Goal: Register for event/course: Register for event/course

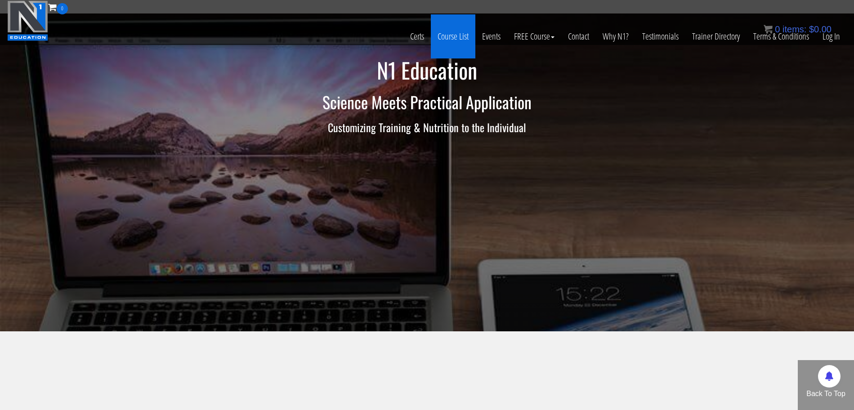
click at [459, 44] on link "Course List" at bounding box center [453, 36] width 45 height 44
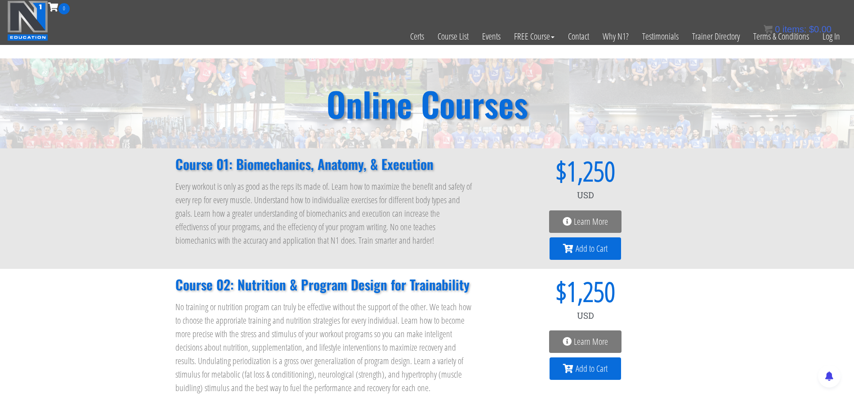
click at [598, 222] on span "Learn More" at bounding box center [591, 221] width 34 height 9
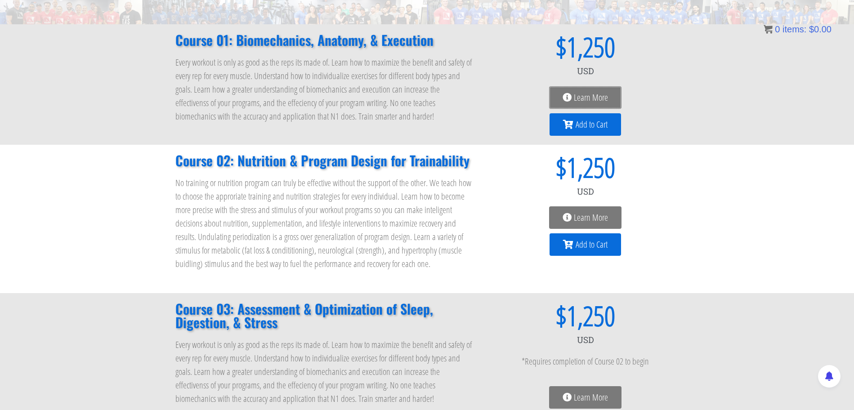
scroll to position [126, 0]
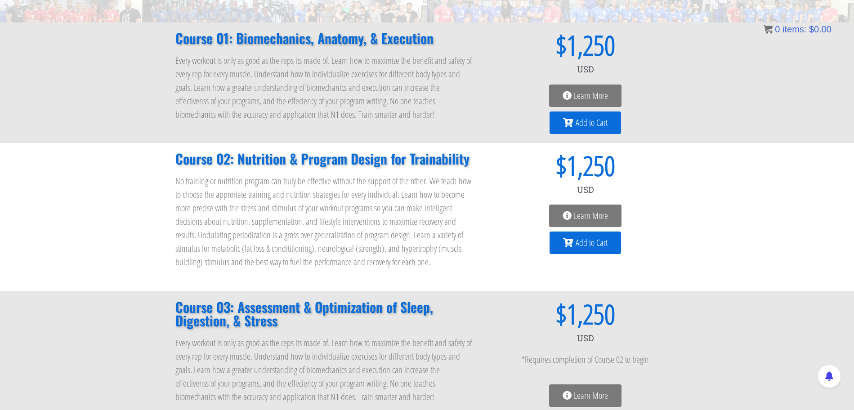
click at [591, 215] on span "Learn More" at bounding box center [591, 215] width 34 height 9
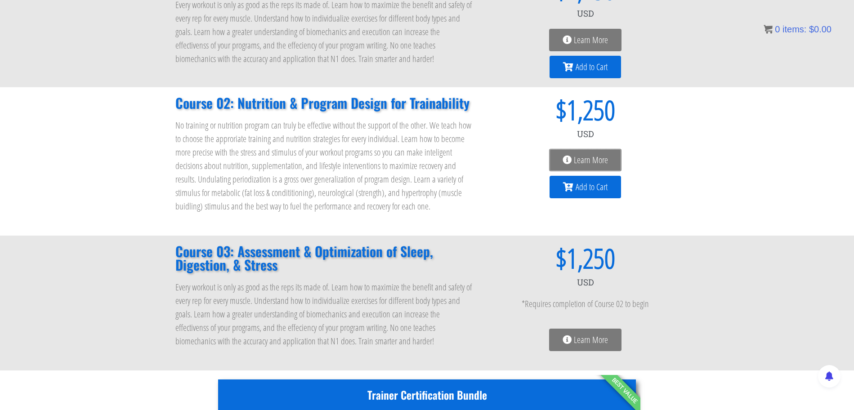
scroll to position [219, 0]
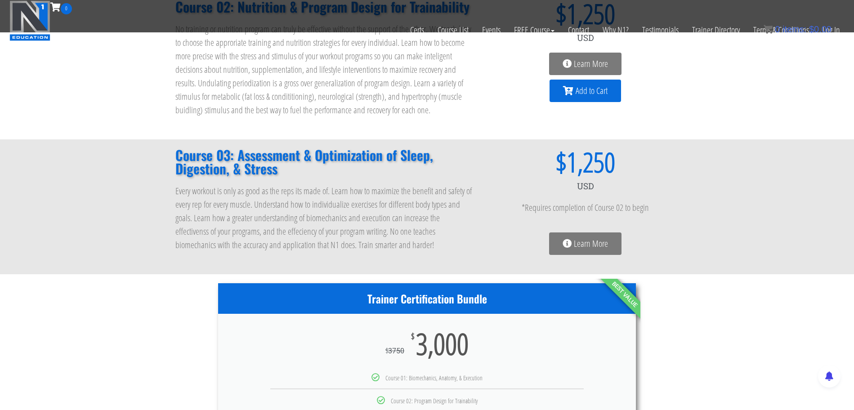
click at [574, 245] on span "Learn More" at bounding box center [591, 243] width 34 height 9
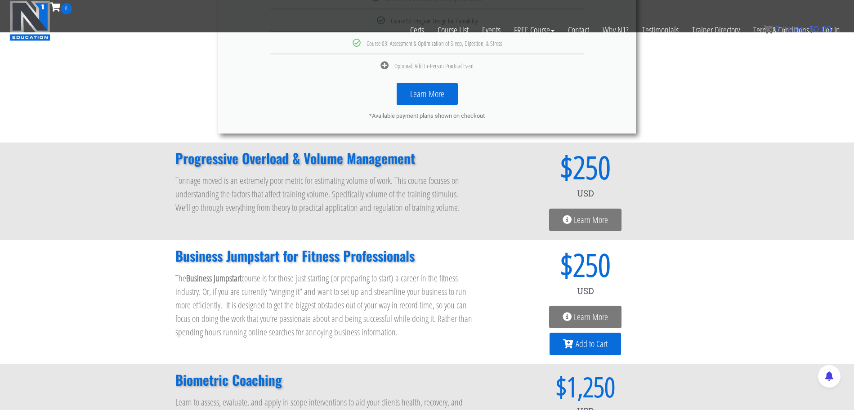
scroll to position [602, 0]
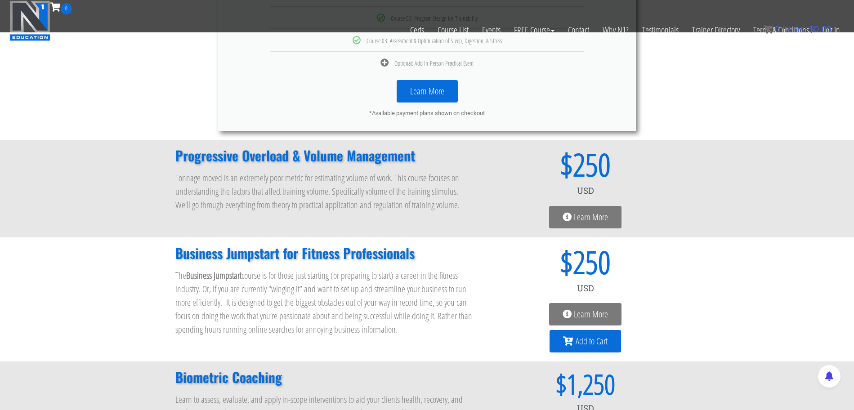
click at [585, 214] on span "Learn More" at bounding box center [591, 217] width 34 height 9
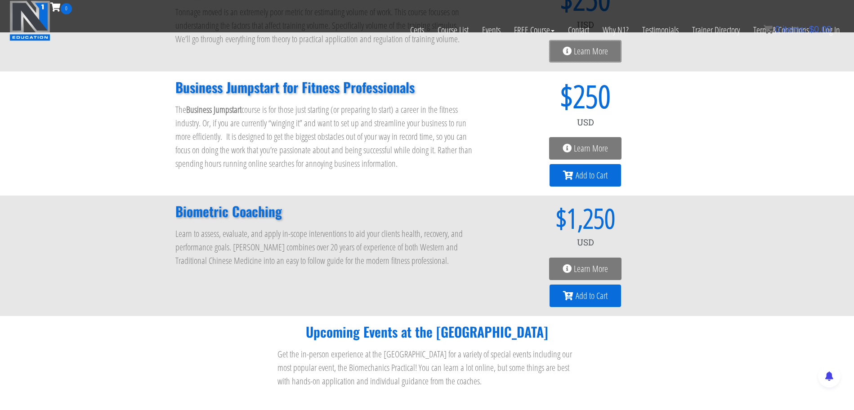
scroll to position [741, 0]
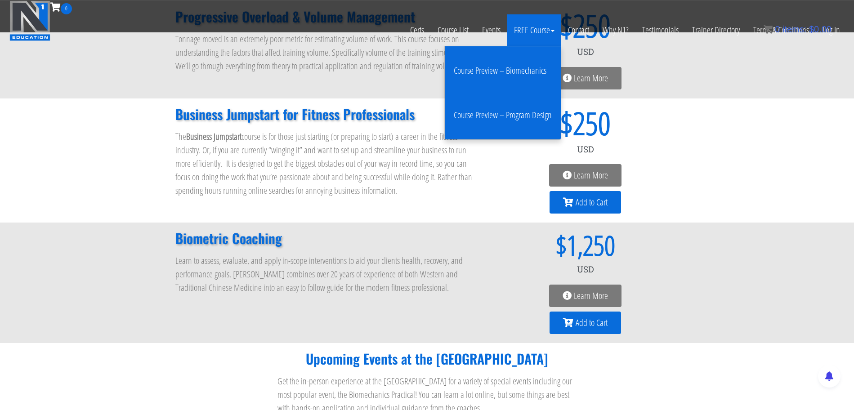
click at [505, 74] on link "Course Preview – Biomechanics" at bounding box center [502, 71] width 111 height 36
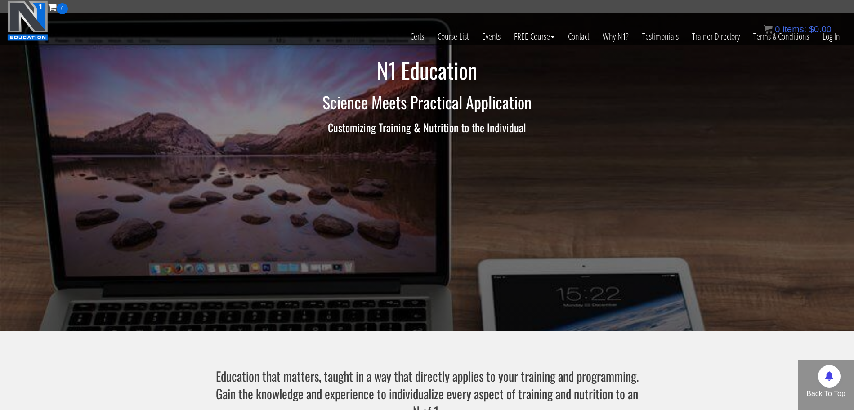
scroll to position [0, 0]
click at [460, 40] on link "Course List" at bounding box center [453, 36] width 45 height 44
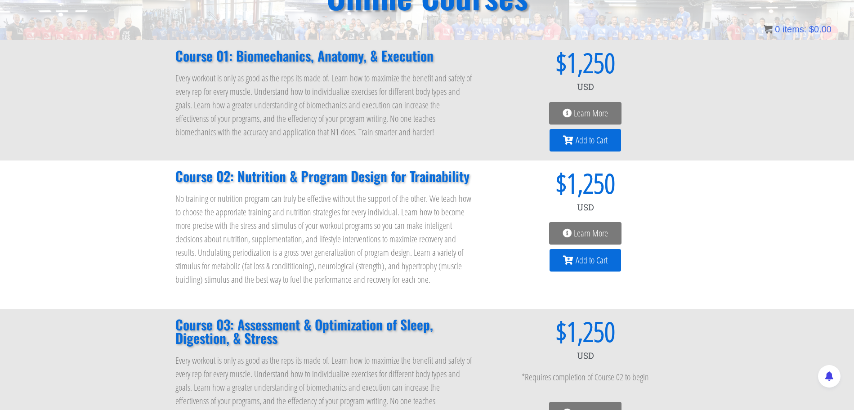
scroll to position [108, 0]
click at [588, 114] on span "Learn More" at bounding box center [591, 113] width 34 height 9
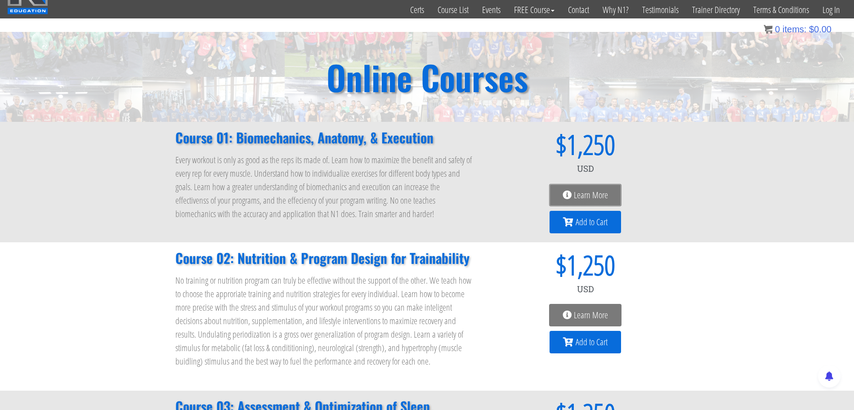
scroll to position [0, 0]
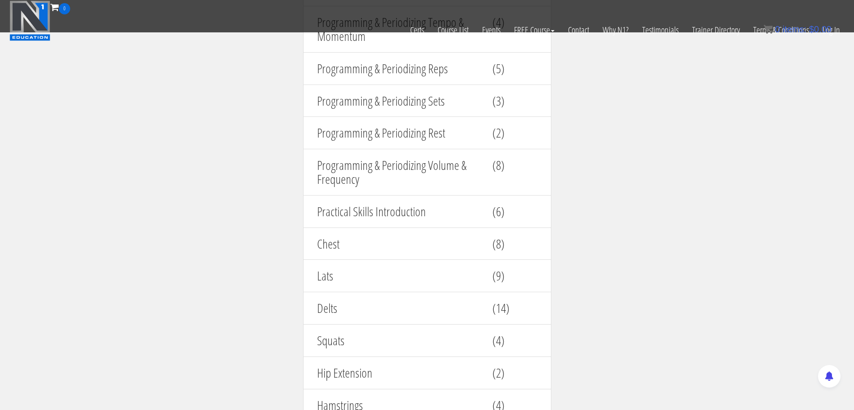
scroll to position [1121, 0]
click at [420, 253] on div "Chest" at bounding box center [397, 246] width 175 height 23
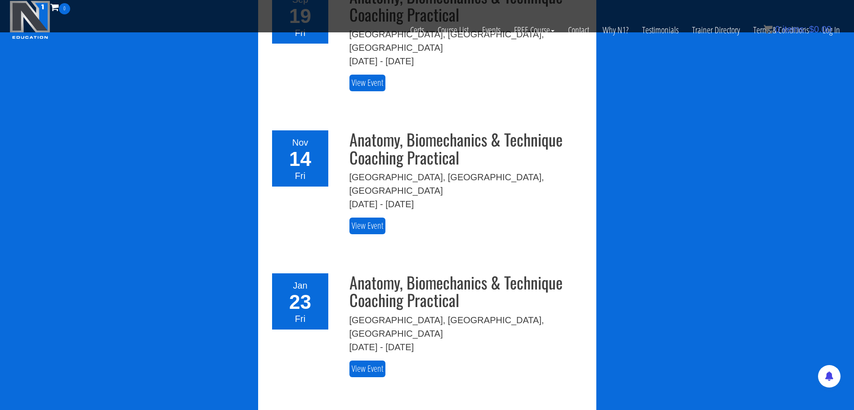
scroll to position [2057, 0]
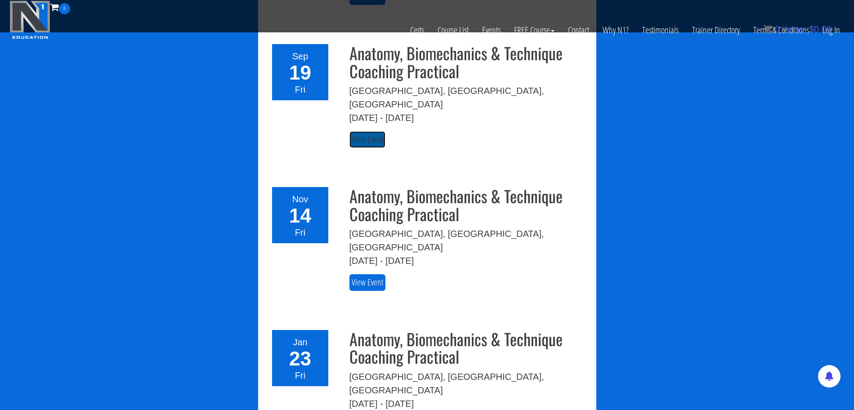
click at [380, 131] on link "View Event" at bounding box center [367, 139] width 36 height 17
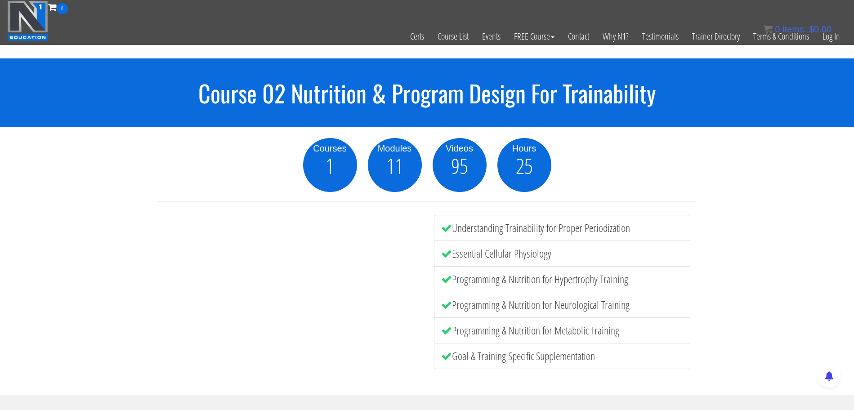
click at [91, 126] on div "Course 02 Nutrition & Program Design For Trainability" at bounding box center [427, 92] width 854 height 69
drag, startPoint x: 88, startPoint y: 137, endPoint x: 84, endPoint y: 157, distance: 20.5
drag, startPoint x: 84, startPoint y: 157, endPoint x: 3, endPoint y: 98, distance: 100.1
click at [7, 99] on h1 "Course 02 Nutrition & Program Design For Trainability" at bounding box center [427, 93] width 854 height 26
click at [0, 81] on h1 "Course 02 Nutrition & Program Design For Trainability" at bounding box center [427, 93] width 854 height 26
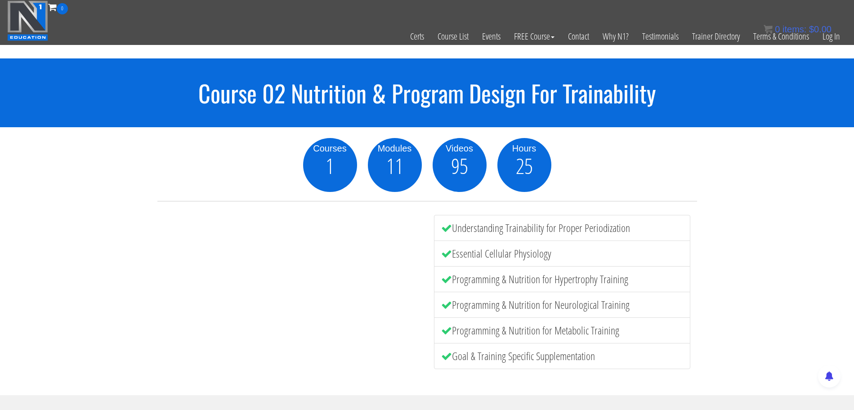
click at [0, 81] on h1 "Course 02 Nutrition & Program Design For Trainability" at bounding box center [427, 93] width 854 height 26
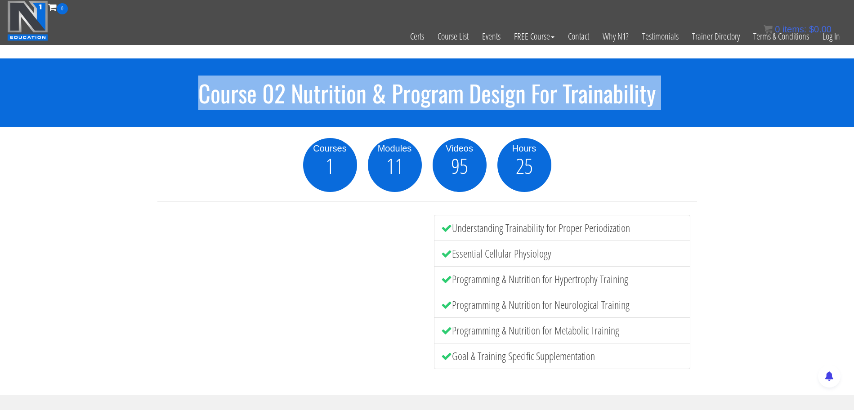
click at [0, 81] on h1 "Course 02 Nutrition & Program Design For Trainability" at bounding box center [427, 93] width 854 height 26
drag, startPoint x: 0, startPoint y: 81, endPoint x: 9, endPoint y: 69, distance: 14.8
click at [0, 80] on h1 "Course 02 Nutrition & Program Design For Trainability" at bounding box center [427, 93] width 854 height 26
click at [36, 77] on div "Course 02 Nutrition & Program Design For Trainability" at bounding box center [427, 92] width 854 height 69
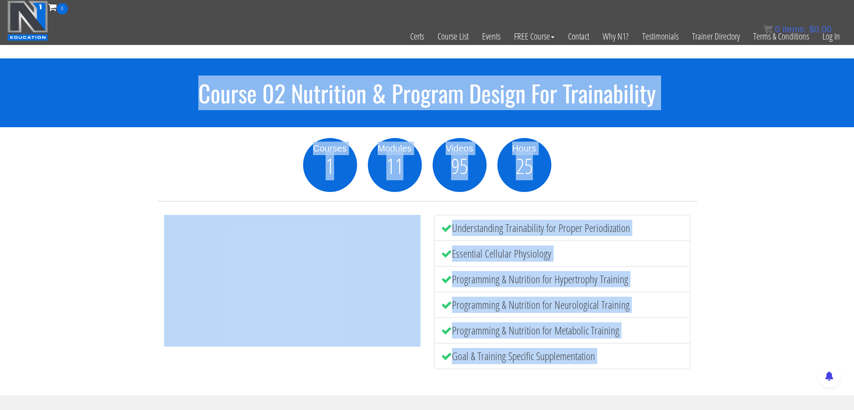
drag, startPoint x: 34, startPoint y: 79, endPoint x: 494, endPoint y: 436, distance: 581.8
click at [174, 176] on div "Courses 1 Modules 11 Videos 95 Hours 25" at bounding box center [426, 165] width 539 height 54
click at [308, 80] on h1 "Course 02 Nutrition & Program Design For Trainability" at bounding box center [427, 93] width 854 height 26
click at [230, 156] on div "Courses 1 Modules 11 Videos 95 Hours 25" at bounding box center [426, 165] width 539 height 54
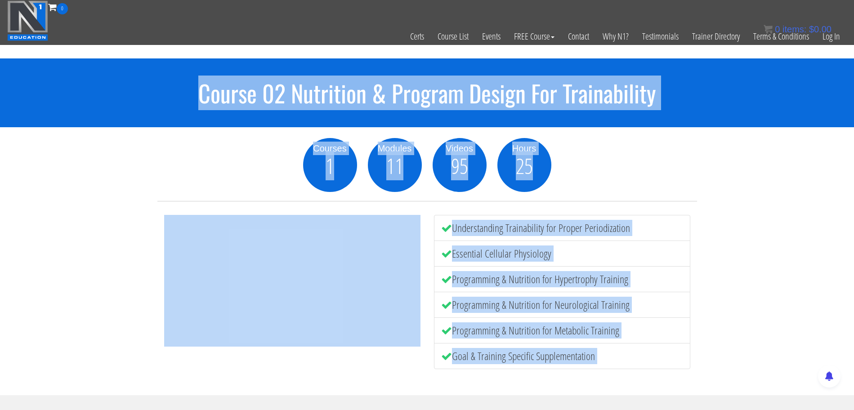
drag, startPoint x: 284, startPoint y: 164, endPoint x: 325, endPoint y: 164, distance: 41.4
click at [285, 164] on div "Courses 1 Modules 11 Videos 95 Hours 25" at bounding box center [426, 165] width 539 height 54
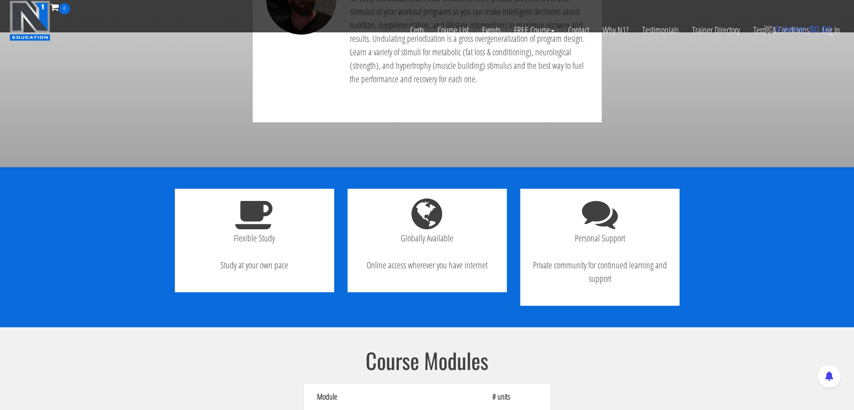
scroll to position [843, 0]
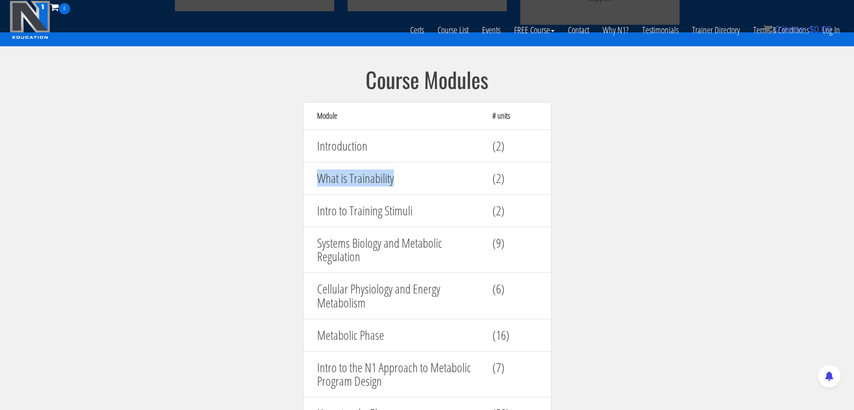
drag, startPoint x: 405, startPoint y: 176, endPoint x: 311, endPoint y: 177, distance: 94.4
click at [311, 177] on div "What is Trainability" at bounding box center [397, 178] width 175 height 23
click at [305, 157] on div at bounding box center [305, 157] width 0 height 0
click at [445, 197] on div "Intro to Training Stimuli (2)" at bounding box center [427, 210] width 248 height 33
drag, startPoint x: 421, startPoint y: 212, endPoint x: 298, endPoint y: 206, distance: 123.3
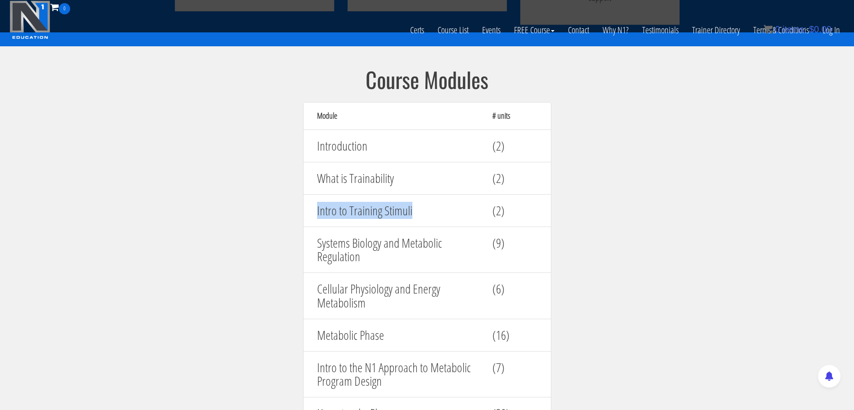
click at [298, 206] on div "Course Modules Module # units Introduction (2) What is Trainability (2) Intro t…" at bounding box center [427, 309] width 270 height 482
click at [292, 189] on div at bounding box center [292, 189] width 0 height 0
click at [435, 223] on div "Intro to Training Stimuli (2)" at bounding box center [427, 210] width 248 height 33
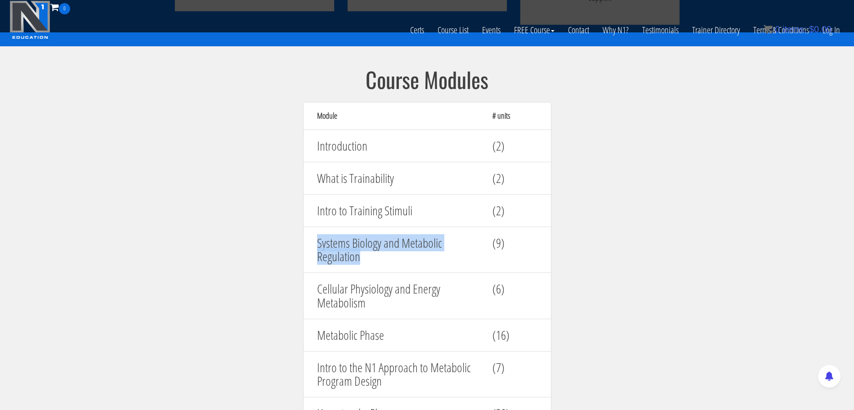
drag, startPoint x: 370, startPoint y: 252, endPoint x: 316, endPoint y: 243, distance: 54.2
click at [316, 243] on div "Systems Biology and Metabolic Regulation" at bounding box center [397, 250] width 175 height 37
click at [310, 222] on div at bounding box center [310, 222] width 0 height 0
click at [406, 277] on div "Cellular Physiology and Energy Metabolism (6)" at bounding box center [427, 295] width 248 height 47
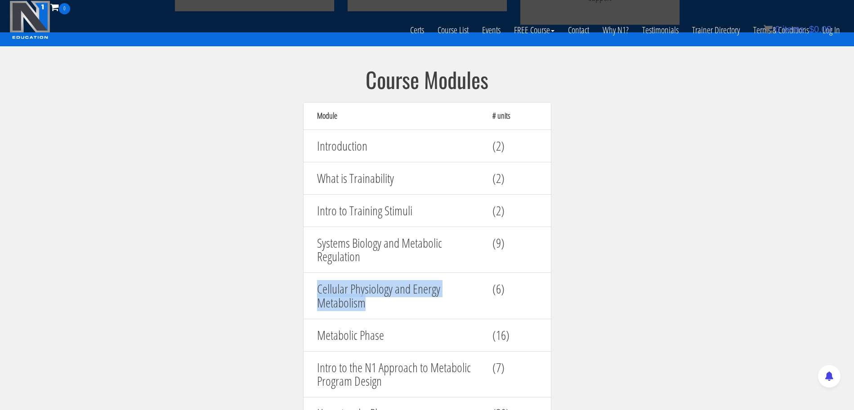
drag, startPoint x: 383, startPoint y: 300, endPoint x: 319, endPoint y: 288, distance: 65.3
click at [319, 288] on h4 "Cellular Physiology and Energy Metabolism" at bounding box center [398, 296] width 162 height 28
click at [313, 267] on div at bounding box center [313, 267] width 0 height 0
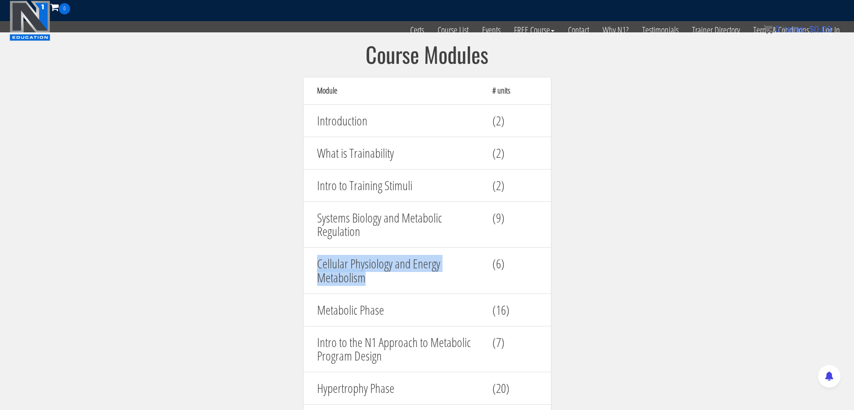
scroll to position [936, 0]
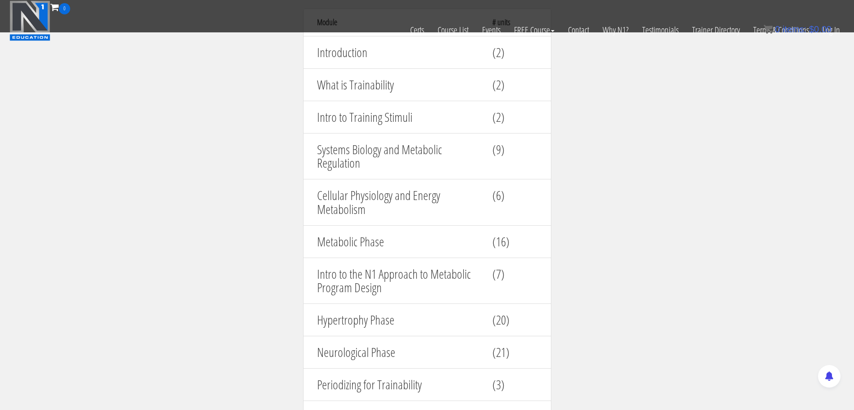
click at [388, 248] on h4 "Metabolic Phase" at bounding box center [398, 242] width 162 height 14
drag, startPoint x: 401, startPoint y: 241, endPoint x: 304, endPoint y: 235, distance: 96.9
click at [304, 235] on div "Metabolic Phase (16)" at bounding box center [427, 241] width 248 height 33
click at [298, 220] on div at bounding box center [298, 220] width 0 height 0
click at [400, 281] on h4 "Intro to the N1 Approach to Metabolic Program Design" at bounding box center [398, 281] width 162 height 28
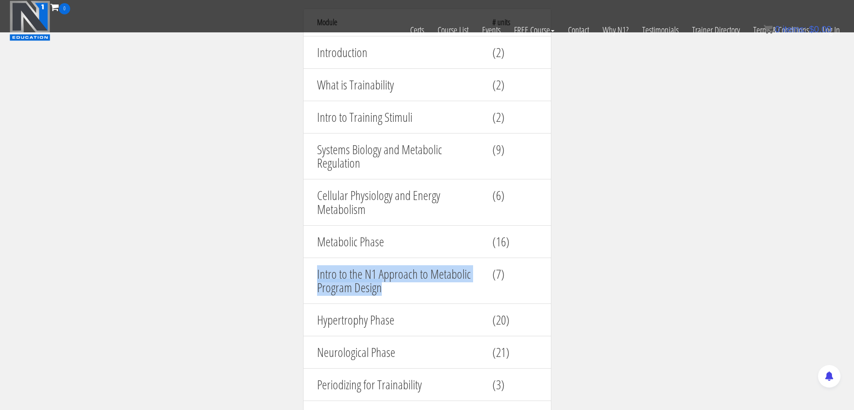
drag, startPoint x: 394, startPoint y: 285, endPoint x: 311, endPoint y: 276, distance: 83.7
click at [310, 276] on div "Intro to the N1 Approach to Metabolic Program Design" at bounding box center [397, 281] width 175 height 37
click at [304, 253] on div at bounding box center [304, 253] width 0 height 0
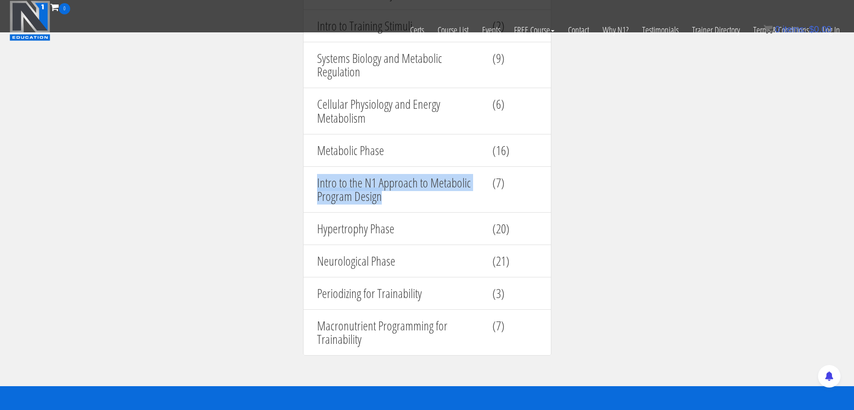
scroll to position [1030, 0]
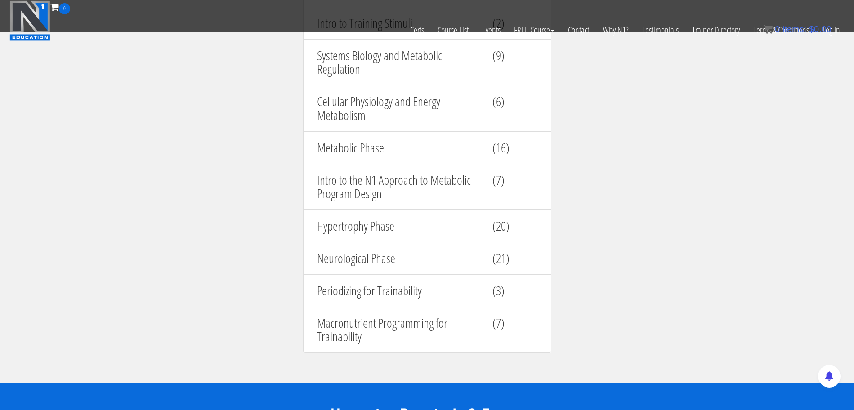
click at [401, 255] on h4 "Neurological Phase" at bounding box center [398, 258] width 162 height 14
drag, startPoint x: 401, startPoint y: 225, endPoint x: 298, endPoint y: 225, distance: 102.5
click at [298, 225] on div "Course Modules Module # units Introduction (2) What is Trainability (2) Intro t…" at bounding box center [427, 121] width 270 height 482
click at [292, 205] on div at bounding box center [292, 205] width 0 height 0
click at [429, 229] on h4 "Hypertrophy Phase" at bounding box center [398, 226] width 162 height 14
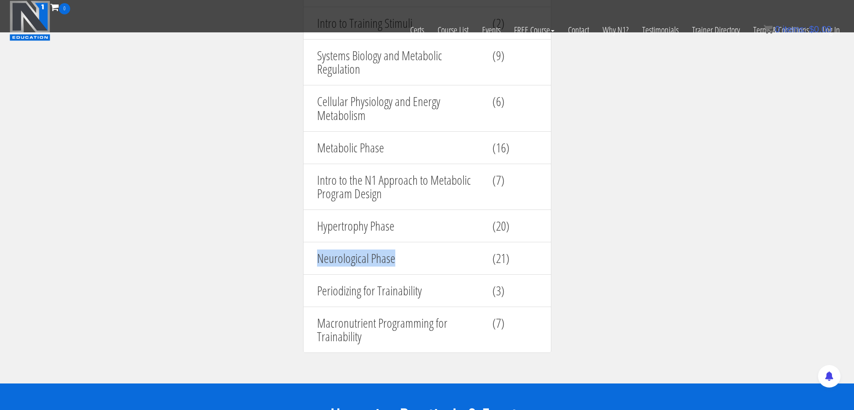
drag, startPoint x: 433, startPoint y: 254, endPoint x: 307, endPoint y: 246, distance: 126.5
click at [298, 248] on div "Course Modules Module # units Introduction (2) What is Trainability (2) Intro t…" at bounding box center [427, 121] width 270 height 482
click at [292, 237] on div at bounding box center [292, 237] width 0 height 0
click at [427, 261] on h4 "Neurological Phase" at bounding box center [398, 258] width 162 height 14
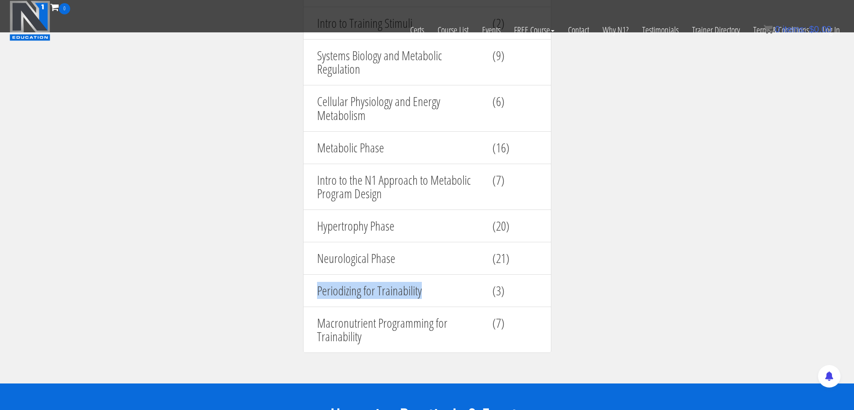
drag, startPoint x: 429, startPoint y: 286, endPoint x: 307, endPoint y: 285, distance: 122.7
click at [305, 285] on div "Periodizing for Trainability (3)" at bounding box center [427, 290] width 248 height 33
click at [299, 269] on div at bounding box center [299, 269] width 0 height 0
drag, startPoint x: 399, startPoint y: 330, endPoint x: 338, endPoint y: 324, distance: 60.6
click at [338, 324] on h4 "Macronutrient Programming for Trainability" at bounding box center [398, 330] width 162 height 28
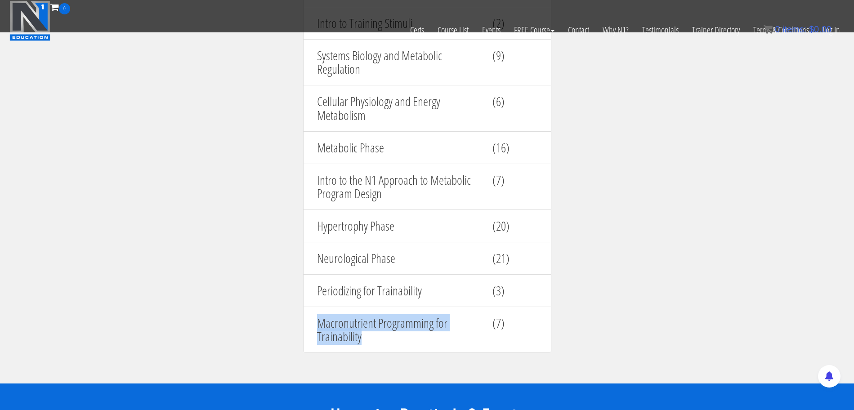
drag, startPoint x: 386, startPoint y: 335, endPoint x: 308, endPoint y: 314, distance: 80.0
click at [309, 316] on div "Macronutrient Programming for Trainability (7)" at bounding box center [427, 330] width 248 height 47
click at [303, 302] on div at bounding box center [303, 302] width 0 height 0
click at [411, 137] on div "Metabolic Phase" at bounding box center [397, 147] width 175 height 23
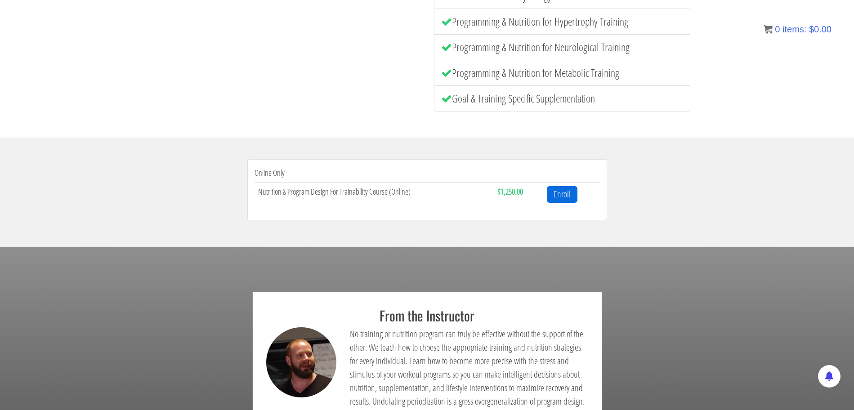
scroll to position [0, 0]
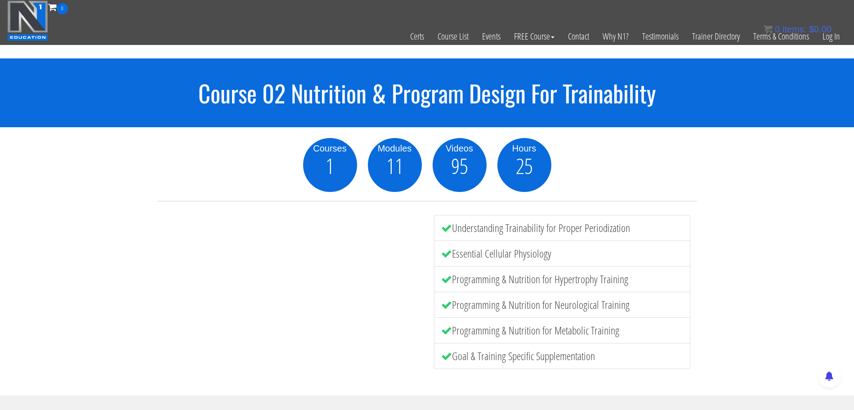
drag, startPoint x: 636, startPoint y: 228, endPoint x: 449, endPoint y: 223, distance: 186.6
click at [450, 222] on li "Understanding Trainability for Proper Periodization" at bounding box center [562, 228] width 256 height 26
click at [444, 208] on div at bounding box center [444, 208] width 0 height 0
drag, startPoint x: 565, startPoint y: 249, endPoint x: 453, endPoint y: 258, distance: 111.8
click at [453, 258] on li "Essential Cellular Physiology" at bounding box center [562, 253] width 256 height 26
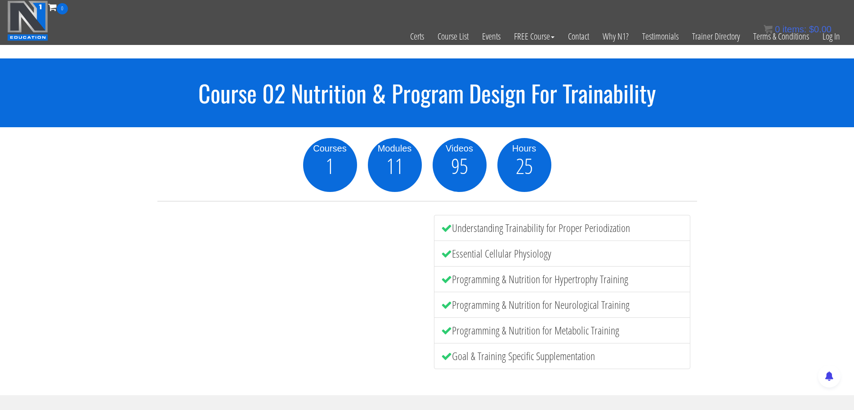
click at [447, 261] on div at bounding box center [447, 261] width 0 height 0
drag, startPoint x: 642, startPoint y: 278, endPoint x: 452, endPoint y: 273, distance: 189.8
click at [452, 273] on li "Programming & Nutrition for Hypertrophy Training" at bounding box center [562, 279] width 256 height 26
click at [446, 259] on div at bounding box center [446, 259] width 0 height 0
click at [657, 321] on li "Programming & Nutrition for Metabolic Training" at bounding box center [562, 330] width 256 height 26
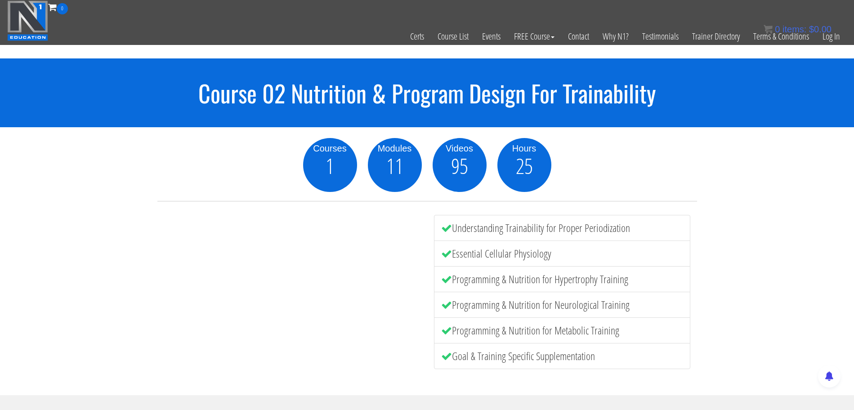
drag, startPoint x: 641, startPoint y: 302, endPoint x: 452, endPoint y: 294, distance: 189.4
click at [452, 294] on li "Programming & Nutrition for Neurological Training" at bounding box center [562, 305] width 256 height 26
click at [446, 285] on div at bounding box center [446, 285] width 0 height 0
click at [636, 318] on li "Programming & Nutrition for Metabolic Training" at bounding box center [562, 330] width 256 height 26
drag, startPoint x: 624, startPoint y: 329, endPoint x: 450, endPoint y: 316, distance: 174.4
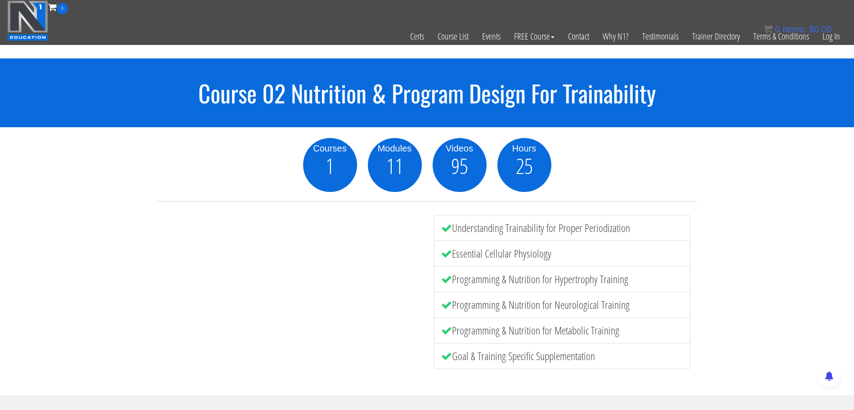
click at [450, 316] on ul "Understanding Trainability for Proper Periodization Essential Cellular Physiolo…" at bounding box center [562, 292] width 256 height 154
click at [444, 285] on div at bounding box center [444, 285] width 0 height 0
drag, startPoint x: 634, startPoint y: 327, endPoint x: 614, endPoint y: 328, distance: 19.4
click at [633, 327] on li "Programming & Nutrition for Metabolic Training" at bounding box center [562, 330] width 256 height 26
click at [586, 335] on li "Programming & Nutrition for Metabolic Training" at bounding box center [562, 330] width 256 height 26
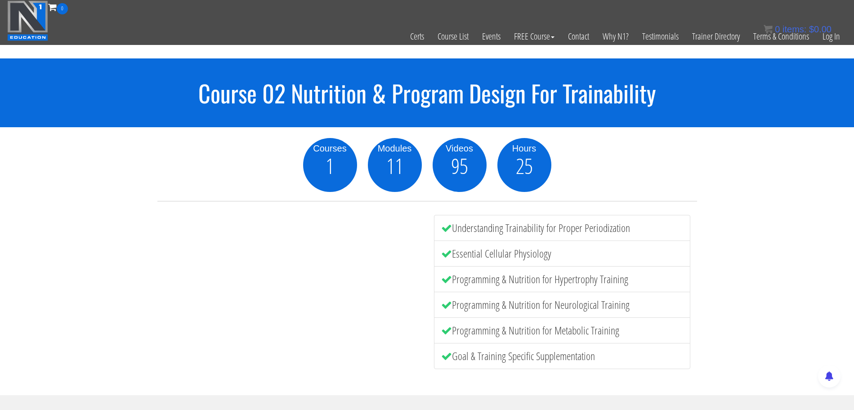
click at [535, 350] on li "Goal & Training Specific Supplementation" at bounding box center [562, 356] width 256 height 26
drag, startPoint x: 635, startPoint y: 325, endPoint x: 452, endPoint y: 324, distance: 183.0
click at [452, 324] on li "Programming & Nutrition for Metabolic Training" at bounding box center [562, 330] width 256 height 26
click at [446, 310] on div at bounding box center [446, 310] width 0 height 0
drag, startPoint x: 549, startPoint y: 348, endPoint x: 589, endPoint y: 358, distance: 41.2
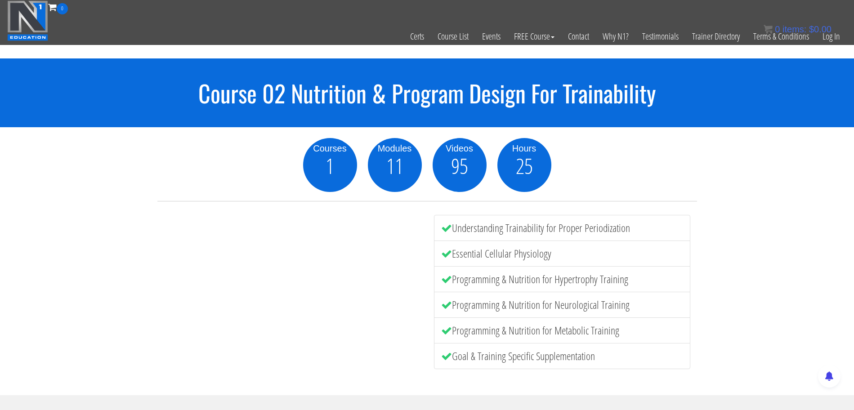
click at [554, 349] on li "Goal & Training Specific Supplementation" at bounding box center [562, 356] width 256 height 26
click at [632, 363] on li "Goal & Training Specific Supplementation" at bounding box center [562, 356] width 256 height 26
drag, startPoint x: 606, startPoint y: 356, endPoint x: 452, endPoint y: 350, distance: 153.8
click at [452, 350] on li "Goal & Training Specific Supplementation" at bounding box center [562, 356] width 256 height 26
click at [446, 336] on div at bounding box center [446, 336] width 0 height 0
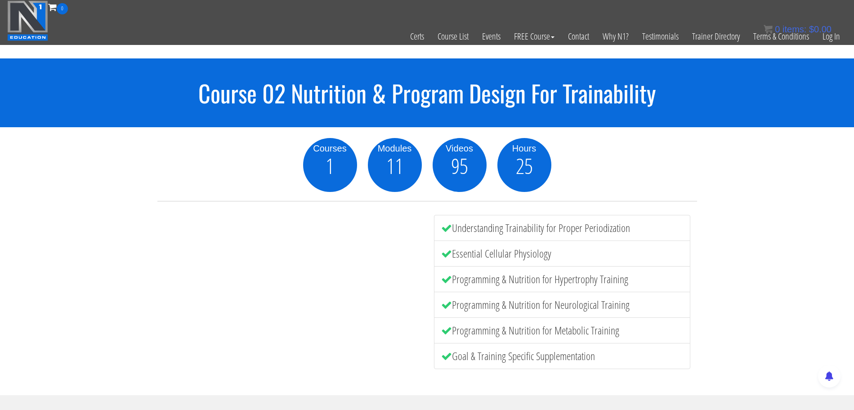
click at [671, 254] on li "Essential Cellular Physiology" at bounding box center [562, 253] width 256 height 26
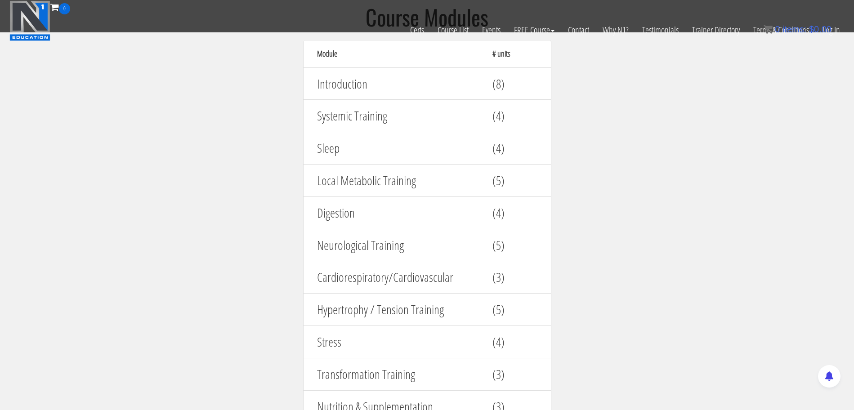
scroll to position [949, 0]
drag, startPoint x: 321, startPoint y: 210, endPoint x: 346, endPoint y: 210, distance: 24.7
click at [346, 210] on h4 "Digestion" at bounding box center [398, 214] width 162 height 14
click at [365, 211] on h4 "Digestion" at bounding box center [398, 214] width 162 height 14
drag, startPoint x: 353, startPoint y: 212, endPoint x: 317, endPoint y: 212, distance: 36.4
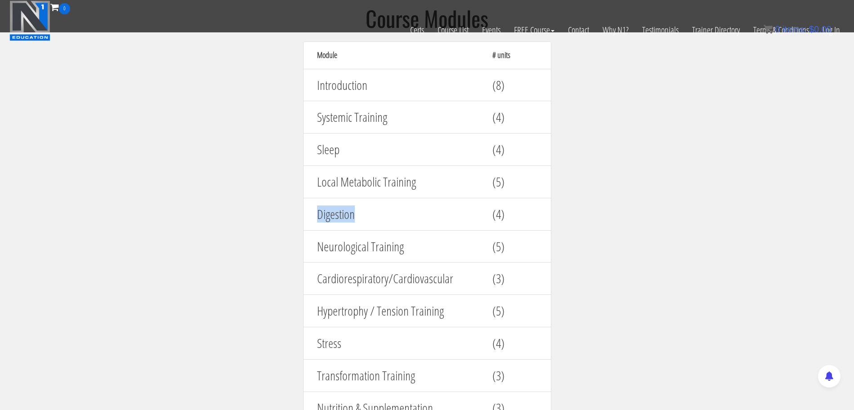
click at [317, 212] on h4 "Digestion" at bounding box center [398, 214] width 162 height 14
click at [311, 193] on div at bounding box center [311, 193] width 0 height 0
click at [370, 224] on div "Digestion" at bounding box center [397, 214] width 175 height 23
drag, startPoint x: 312, startPoint y: 241, endPoint x: 311, endPoint y: 247, distance: 5.5
click at [311, 243] on div "Neurological Training" at bounding box center [397, 246] width 175 height 23
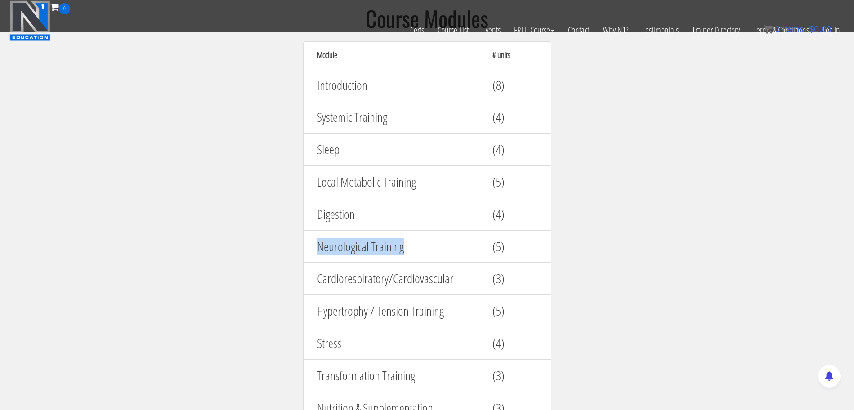
drag, startPoint x: 315, startPoint y: 247, endPoint x: 437, endPoint y: 240, distance: 122.5
click at [440, 241] on div "Neurological Training" at bounding box center [397, 246] width 175 height 23
click at [434, 225] on div at bounding box center [434, 225] width 0 height 0
click at [418, 247] on h4 "Neurological Training" at bounding box center [398, 247] width 162 height 14
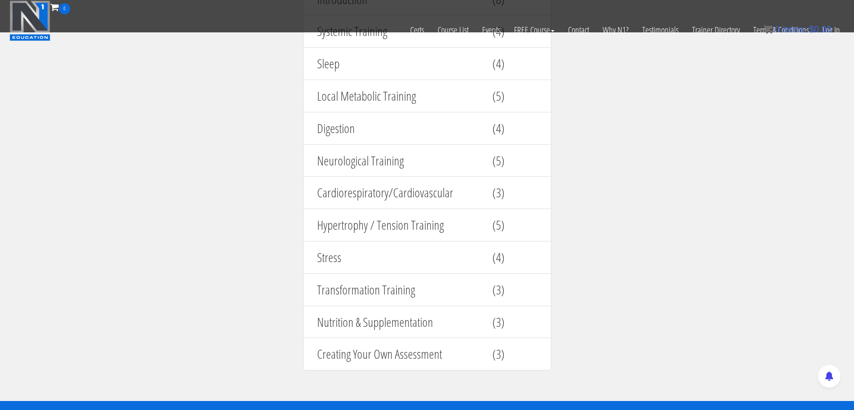
scroll to position [1042, 0]
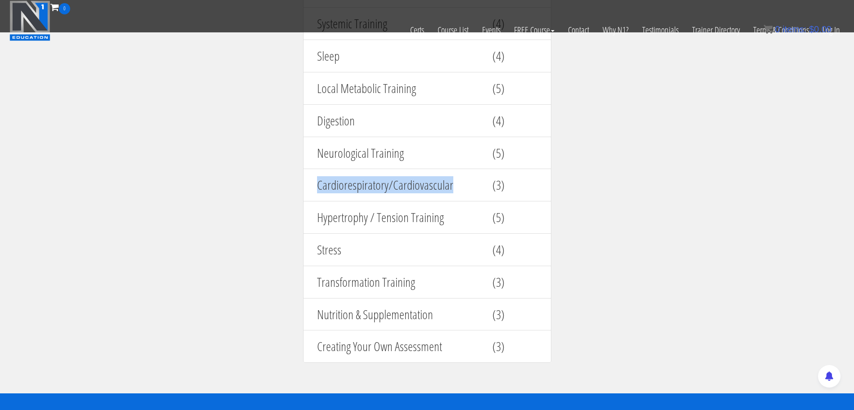
drag, startPoint x: 421, startPoint y: 182, endPoint x: 314, endPoint y: 188, distance: 107.2
click at [314, 188] on div "Cardiorespiratory/Cardiovascular" at bounding box center [397, 185] width 175 height 23
click at [308, 194] on div at bounding box center [308, 194] width 0 height 0
click at [464, 166] on div "Neurological Training (5)" at bounding box center [427, 153] width 248 height 33
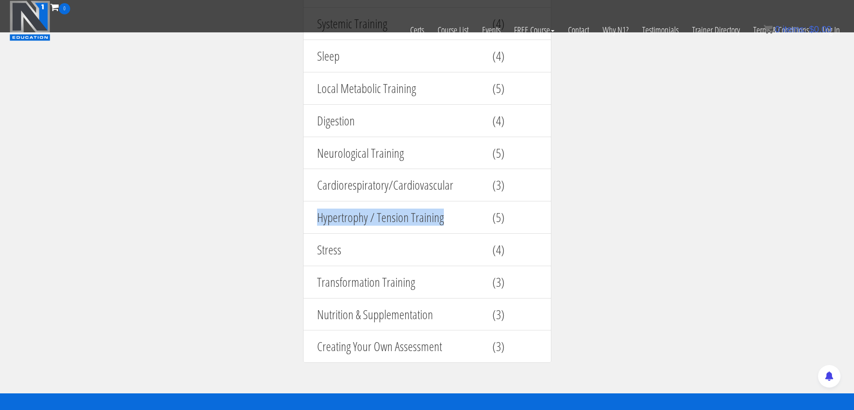
drag, startPoint x: 449, startPoint y: 214, endPoint x: 307, endPoint y: 214, distance: 141.6
click at [307, 214] on div "Hypertrophy / Tension Training (5)" at bounding box center [427, 217] width 248 height 33
click at [302, 196] on div at bounding box center [302, 196] width 0 height 0
click at [380, 246] on h4 "Stress" at bounding box center [398, 250] width 162 height 14
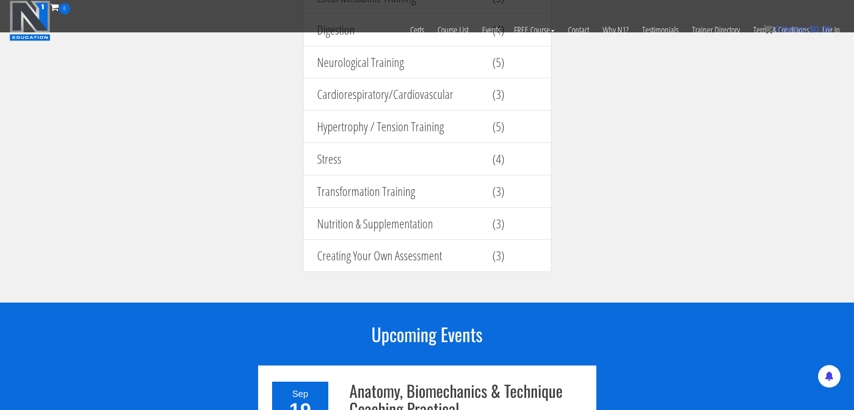
scroll to position [1136, 0]
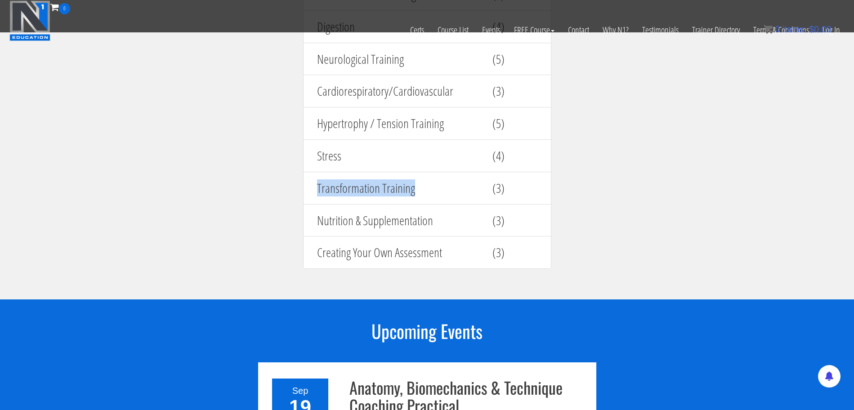
drag, startPoint x: 443, startPoint y: 191, endPoint x: 317, endPoint y: 191, distance: 125.9
click at [317, 191] on h4 "Transformation Training" at bounding box center [398, 188] width 162 height 14
click at [315, 209] on div "Nutrition & Supplementation" at bounding box center [397, 220] width 175 height 23
drag, startPoint x: 454, startPoint y: 192, endPoint x: 302, endPoint y: 204, distance: 152.4
click at [302, 204] on div "Course Modules Module # units Introduction (8) Systemic Training (4) Sleep (4) …" at bounding box center [427, 48] width 270 height 459
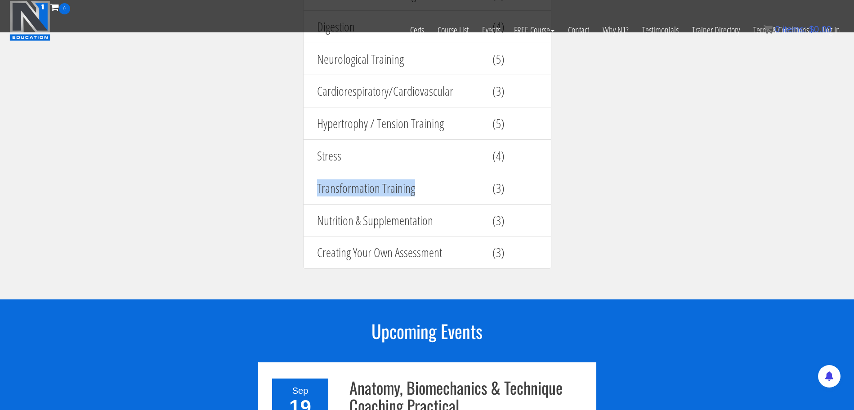
click at [309, 200] on div "Transformation Training (3)" at bounding box center [427, 188] width 248 height 33
drag, startPoint x: 428, startPoint y: 188, endPoint x: 314, endPoint y: 190, distance: 113.8
click at [314, 190] on div "Transformation Training" at bounding box center [397, 188] width 175 height 23
click at [308, 197] on div at bounding box center [308, 197] width 0 height 0
drag, startPoint x: 493, startPoint y: 184, endPoint x: 410, endPoint y: 203, distance: 85.8
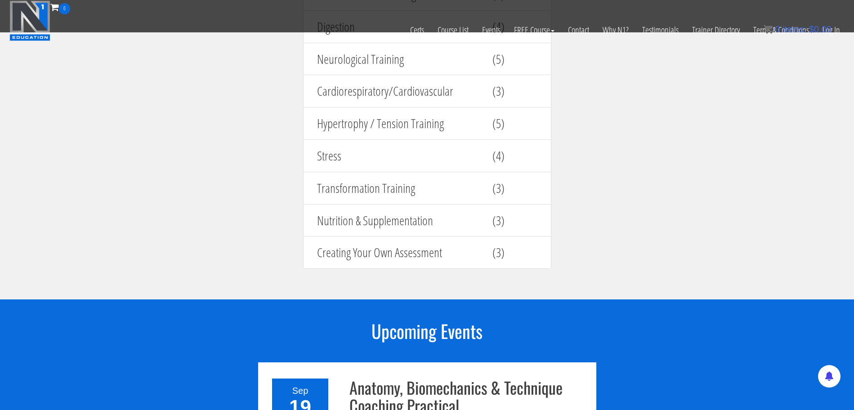
click at [493, 184] on h4 "(3)" at bounding box center [514, 188] width 45 height 14
drag, startPoint x: 437, startPoint y: 219, endPoint x: 271, endPoint y: 221, distance: 166.3
click at [271, 221] on section "Course Modules Module # units Introduction (8) Systemic Training (4) Sleep (4) …" at bounding box center [427, 49] width 854 height 502
click at [264, 235] on section "Course Modules Module # units Introduction (8) Systemic Training (4) Sleep (4) …" at bounding box center [427, 49] width 854 height 502
drag, startPoint x: 441, startPoint y: 213, endPoint x: 311, endPoint y: 209, distance: 130.9
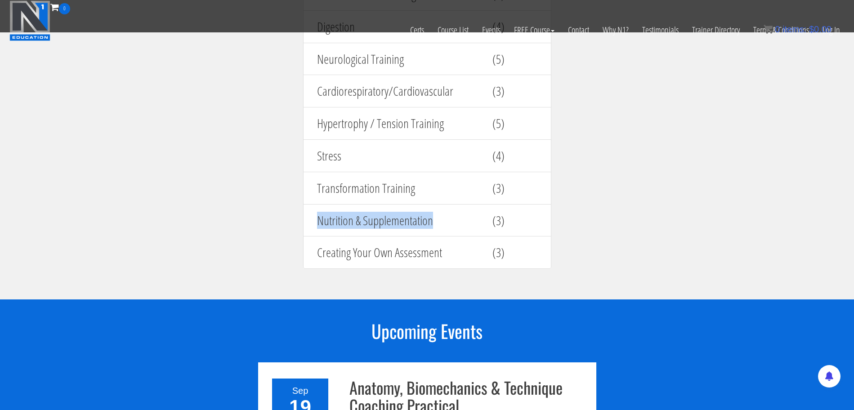
click at [311, 209] on div "Nutrition & Supplementation" at bounding box center [397, 220] width 175 height 23
click at [305, 199] on div at bounding box center [305, 199] width 0 height 0
click at [389, 238] on div "Creating Your Own Assessment (3)" at bounding box center [427, 252] width 248 height 33
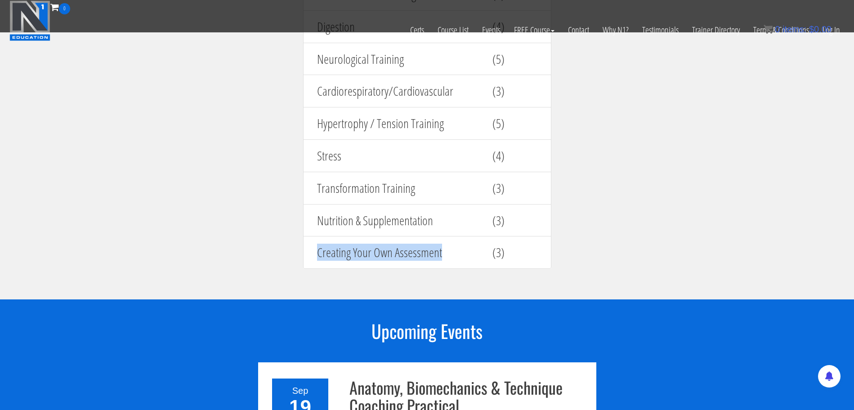
drag, startPoint x: 444, startPoint y: 245, endPoint x: 254, endPoint y: 248, distance: 190.2
click at [251, 254] on section "Course Modules Module # units Introduction (8) Systemic Training (4) Sleep (4) …" at bounding box center [427, 49] width 854 height 502
click at [455, 252] on h4 "Creating Your Own Assessment" at bounding box center [398, 252] width 162 height 14
drag, startPoint x: 450, startPoint y: 252, endPoint x: 308, endPoint y: 259, distance: 141.3
click at [308, 259] on div "Creating Your Own Assessment (3)" at bounding box center [427, 252] width 248 height 33
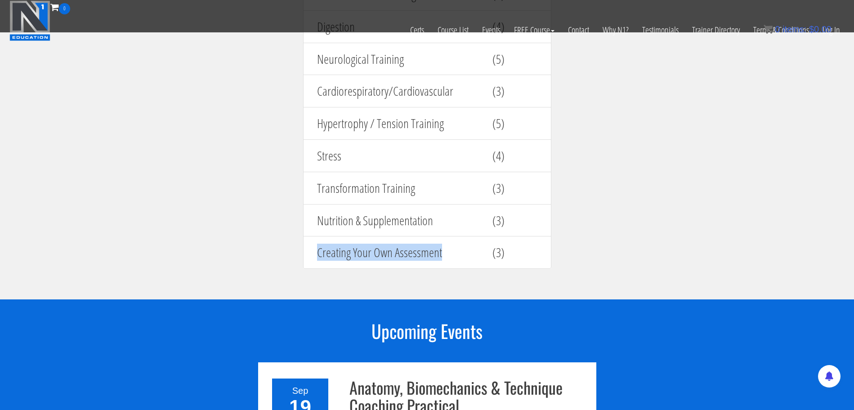
click at [303, 261] on div at bounding box center [303, 261] width 0 height 0
click at [513, 232] on div "Nutrition & Supplementation (3)" at bounding box center [427, 220] width 248 height 33
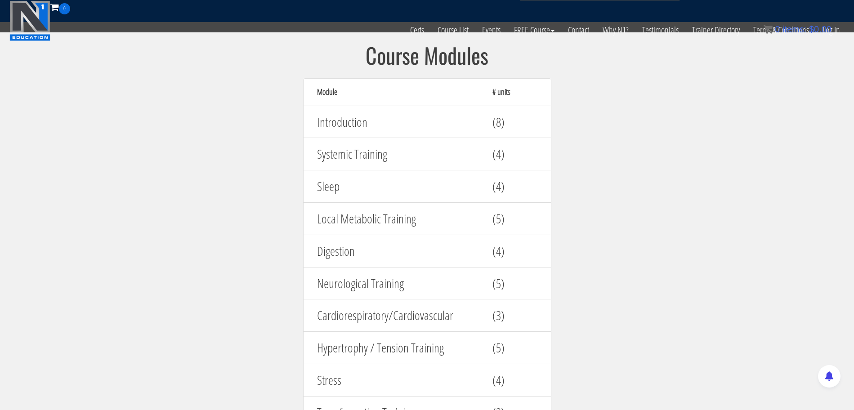
scroll to position [855, 0]
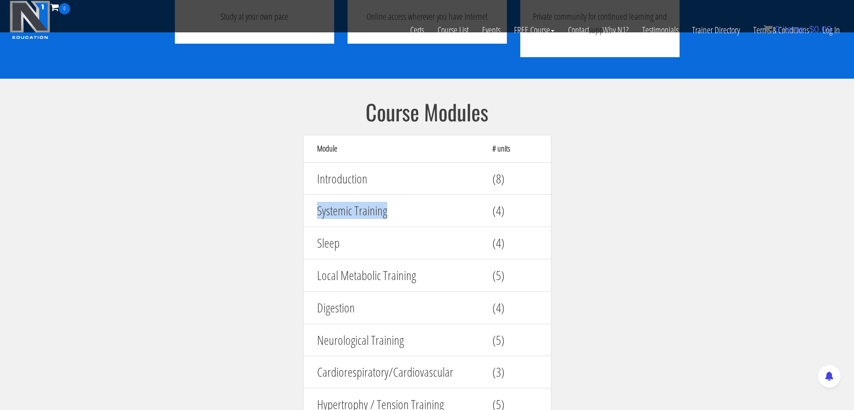
drag, startPoint x: 397, startPoint y: 211, endPoint x: 309, endPoint y: 214, distance: 88.1
click at [309, 214] on div "Systemic Training (4)" at bounding box center [427, 210] width 248 height 33
click at [303, 219] on div at bounding box center [303, 219] width 0 height 0
click at [351, 241] on h4 "Sleep" at bounding box center [398, 243] width 162 height 14
drag, startPoint x: 451, startPoint y: 266, endPoint x: 308, endPoint y: 268, distance: 143.0
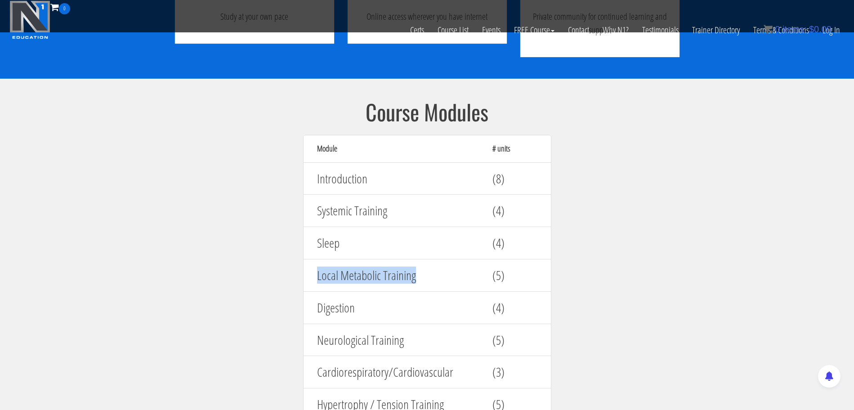
click div "Local Metabolic Training (5)"
click div
click h4 "Digestion"
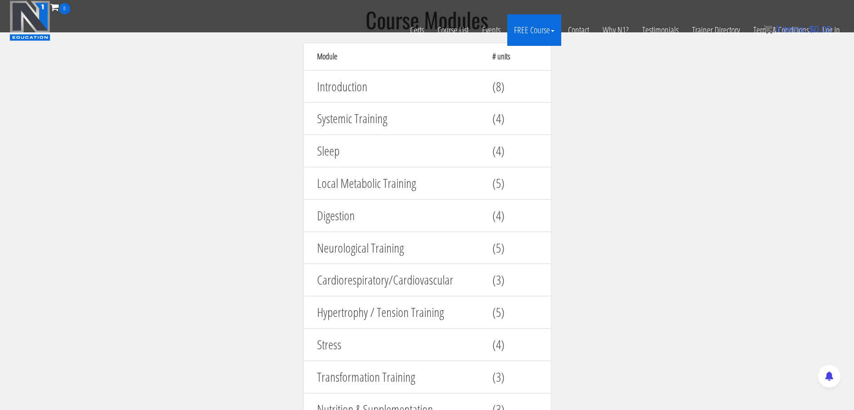
scroll to position [949, 0]
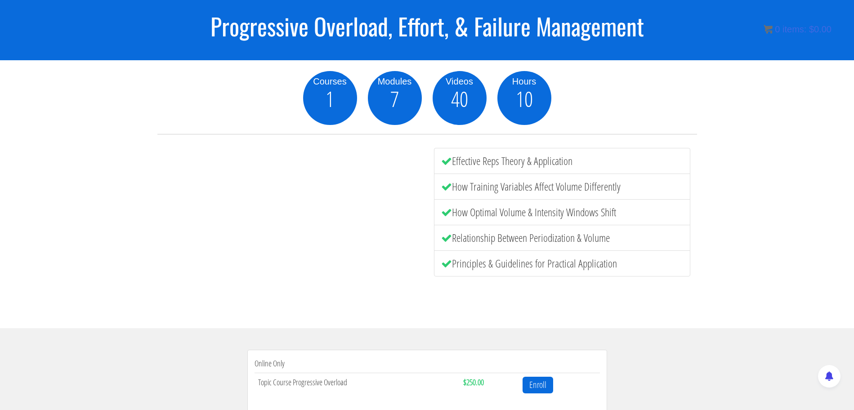
scroll to position [21, 0]
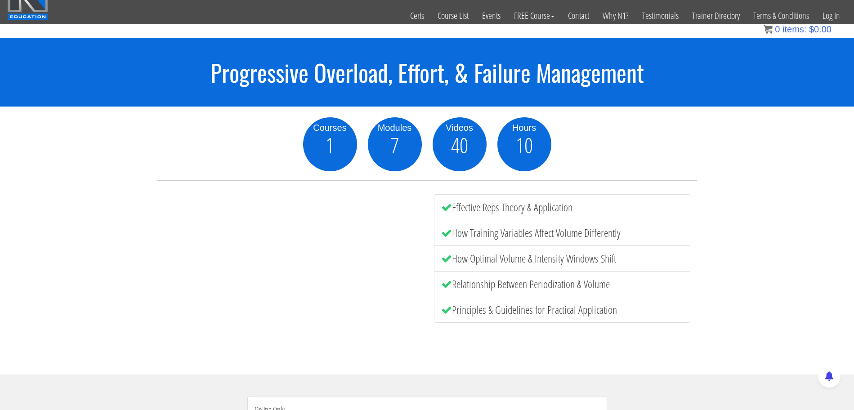
drag, startPoint x: 624, startPoint y: 201, endPoint x: 451, endPoint y: 203, distance: 173.5
click at [451, 203] on li "Effective Reps Theory & Application" at bounding box center [562, 207] width 256 height 26
click at [445, 187] on div at bounding box center [445, 187] width 0 height 0
drag, startPoint x: 535, startPoint y: 230, endPoint x: 541, endPoint y: 233, distance: 7.0
click at [539, 232] on li "How Training Variables Affect Volume Differently" at bounding box center [562, 233] width 256 height 26
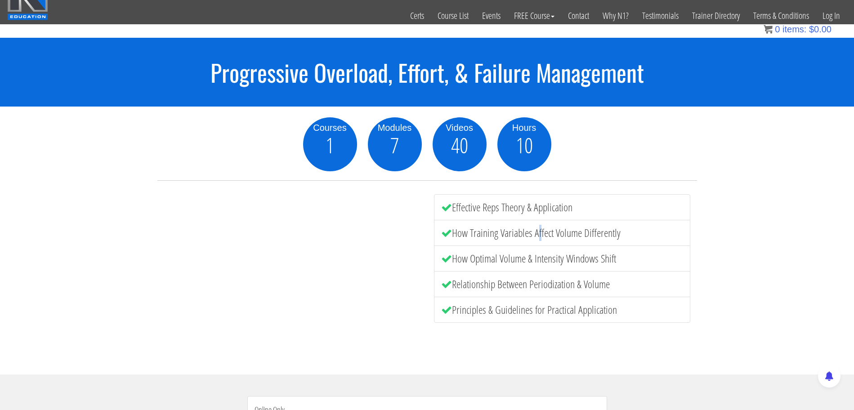
drag, startPoint x: 661, startPoint y: 232, endPoint x: 453, endPoint y: 229, distance: 207.7
click at [453, 229] on li "How Training Variables Affect Volume Differently" at bounding box center [562, 233] width 256 height 26
click at [447, 213] on div at bounding box center [447, 213] width 0 height 0
click at [577, 265] on li "How Optimal Volume & Intensity Windows Shift" at bounding box center [562, 258] width 256 height 26
drag, startPoint x: 655, startPoint y: 265, endPoint x: 455, endPoint y: 255, distance: 200.7
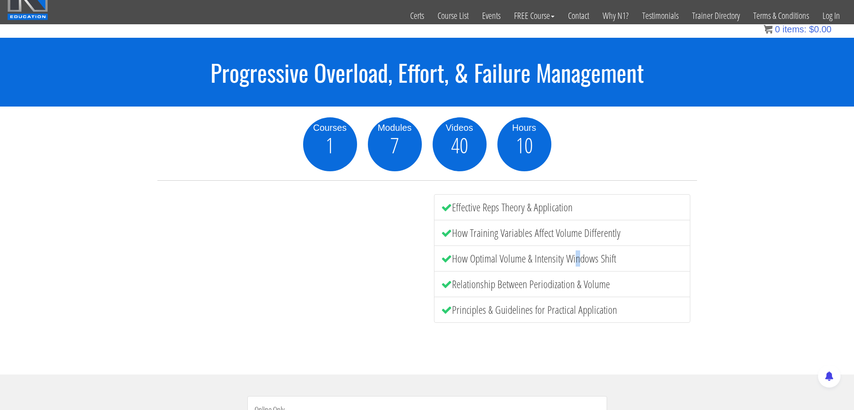
click at [455, 255] on li "How Optimal Volume & Intensity Windows Shift" at bounding box center [562, 258] width 256 height 26
click at [449, 238] on div at bounding box center [449, 238] width 0 height 0
click at [531, 279] on li "Relationship Between Periodization & Volume" at bounding box center [562, 284] width 256 height 26
drag, startPoint x: 631, startPoint y: 281, endPoint x: 454, endPoint y: 273, distance: 176.4
click at [454, 273] on li "Relationship Between Periodization & Volume" at bounding box center [562, 284] width 256 height 26
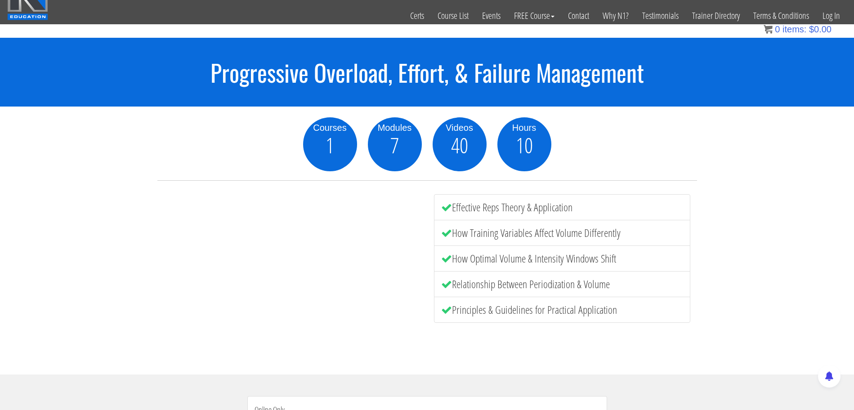
click at [449, 264] on div at bounding box center [449, 264] width 0 height 0
click at [625, 306] on li "Principles & Guidelines for Practical Application" at bounding box center [562, 310] width 256 height 26
drag, startPoint x: 614, startPoint y: 289, endPoint x: 453, endPoint y: 282, distance: 162.0
click at [453, 282] on li "Relationship Between Periodization & Volume" at bounding box center [562, 284] width 256 height 26
click at [447, 264] on div at bounding box center [447, 264] width 0 height 0
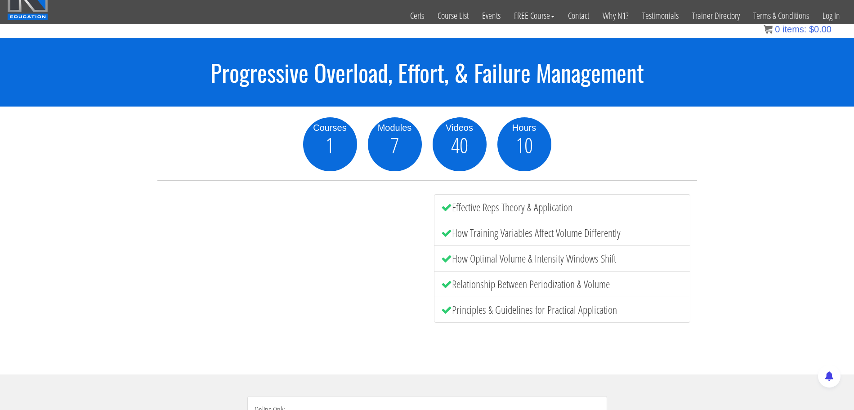
drag, startPoint x: 628, startPoint y: 310, endPoint x: 455, endPoint y: 299, distance: 173.0
click at [455, 299] on li "Principles & Guidelines for Practical Application" at bounding box center [562, 310] width 256 height 26
click at [450, 289] on div at bounding box center [450, 289] width 0 height 0
click at [669, 294] on li "Relationship Between Periodization & Volume" at bounding box center [562, 284] width 256 height 26
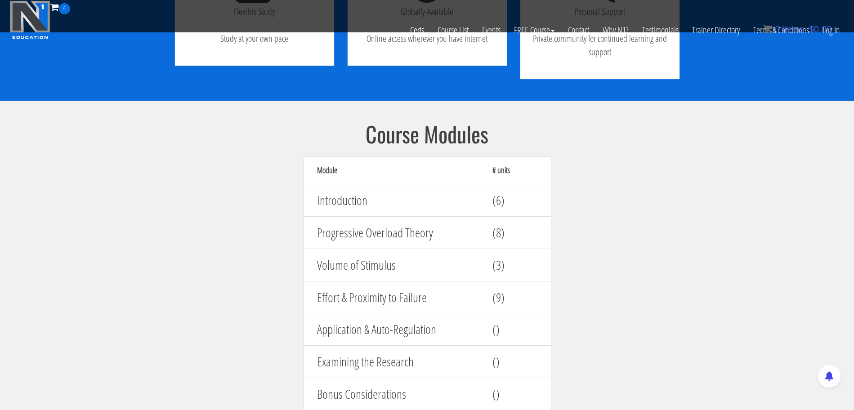
scroll to position [843, 0]
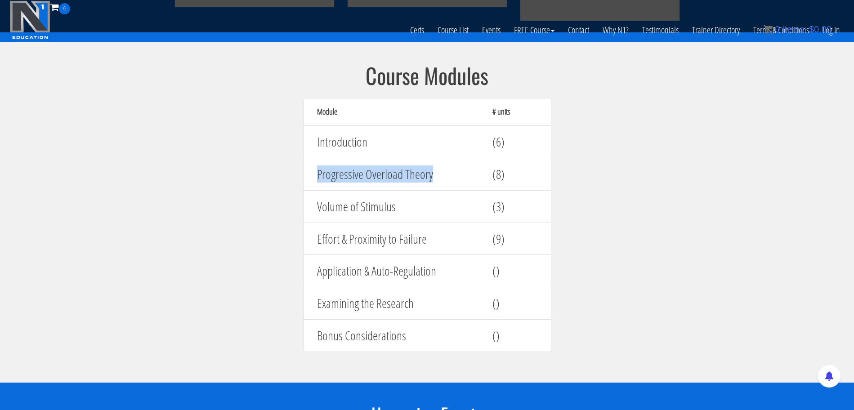
drag, startPoint x: 449, startPoint y: 173, endPoint x: 292, endPoint y: 162, distance: 157.2
click at [292, 162] on div "Course Modules Module # units Introduction (6) Progressive Overload Theory (8) …" at bounding box center [427, 212] width 270 height 297
click at [286, 153] on div at bounding box center [286, 153] width 0 height 0
click at [481, 215] on div "Volume of Stimulus" at bounding box center [397, 206] width 175 height 23
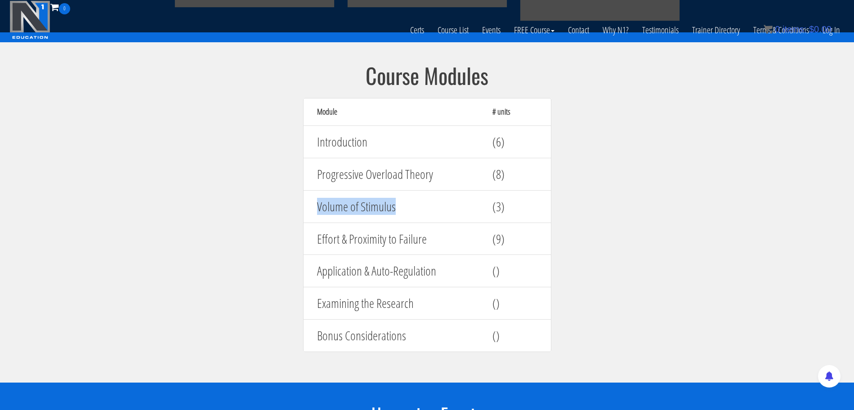
drag, startPoint x: 426, startPoint y: 206, endPoint x: 309, endPoint y: 203, distance: 116.5
click at [309, 203] on div "Volume of Stimulus (3)" at bounding box center [427, 206] width 248 height 33
click at [303, 185] on div at bounding box center [303, 185] width 0 height 0
click at [423, 229] on div "Effort & Proximity to Failure" at bounding box center [397, 238] width 175 height 23
drag, startPoint x: 472, startPoint y: 237, endPoint x: 305, endPoint y: 237, distance: 166.3
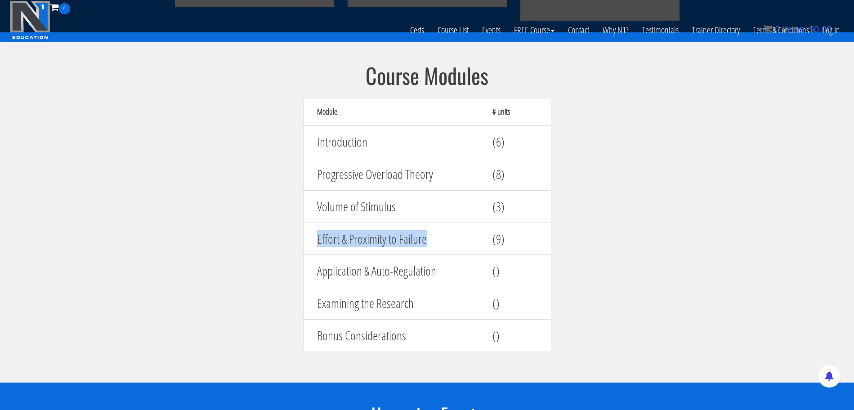
click at [305, 237] on div "Effort & Proximity to Failure (9)" at bounding box center [427, 239] width 248 height 33
click at [299, 218] on div at bounding box center [299, 218] width 0 height 0
click at [454, 265] on h4 "Application & Auto-Regulation" at bounding box center [398, 271] width 162 height 14
drag, startPoint x: 449, startPoint y: 240, endPoint x: 310, endPoint y: 244, distance: 138.9
click at [310, 244] on div "Effort & Proximity to Failure" at bounding box center [397, 238] width 175 height 23
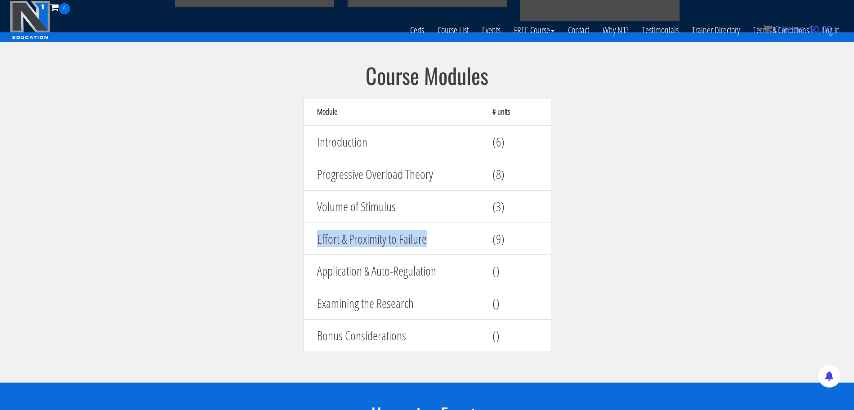
click at [304, 248] on div at bounding box center [304, 248] width 0 height 0
click at [449, 265] on h4 "Application & Auto-Regulation" at bounding box center [398, 271] width 162 height 14
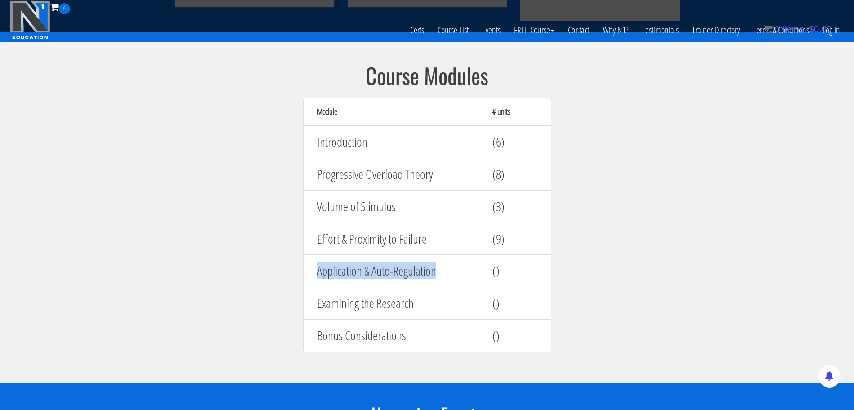
drag, startPoint x: 430, startPoint y: 272, endPoint x: 316, endPoint y: 268, distance: 114.2
click at [314, 271] on div "Application & Auto-Regulation" at bounding box center [397, 270] width 175 height 23
click at [308, 249] on div at bounding box center [308, 249] width 0 height 0
click at [473, 271] on h4 "Application & Auto-Regulation" at bounding box center [398, 271] width 162 height 14
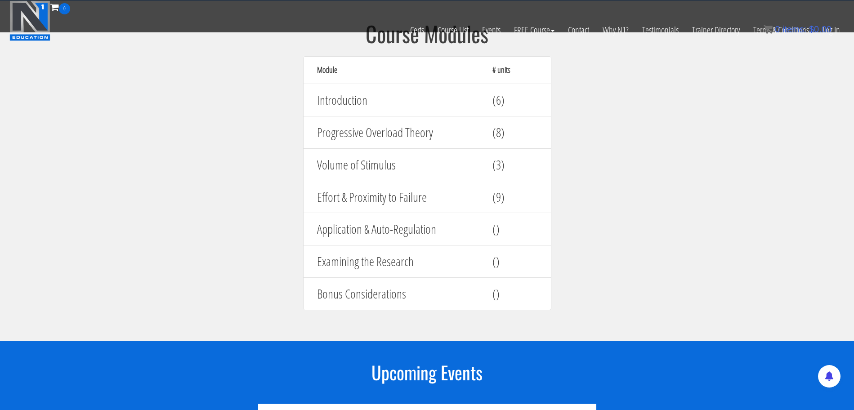
scroll to position [881, 0]
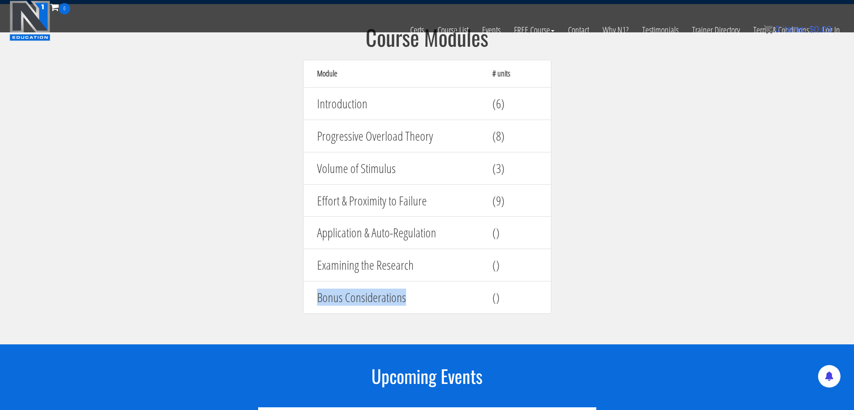
drag, startPoint x: 444, startPoint y: 295, endPoint x: 294, endPoint y: 298, distance: 150.2
click at [294, 298] on div "Course Modules Module # units Introduction (6) Progressive Overload Theory (8) …" at bounding box center [427, 174] width 270 height 297
click at [288, 306] on div at bounding box center [288, 306] width 0 height 0
click at [249, 228] on section "Course Modules Module # units Introduction (6) Progressive Overload Theory (8) …" at bounding box center [427, 174] width 854 height 340
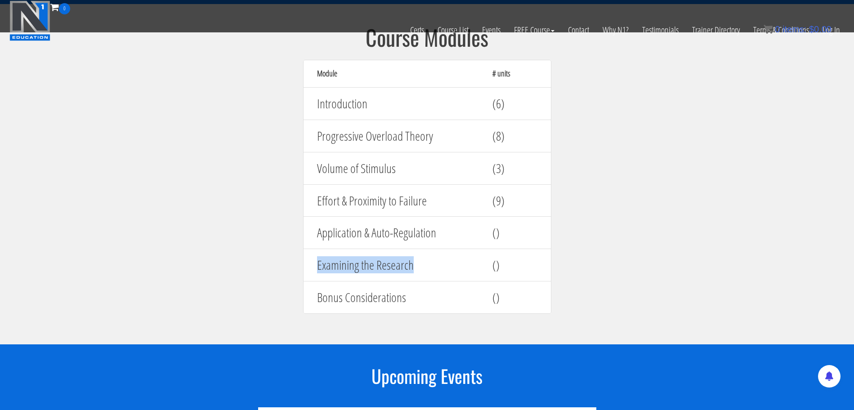
drag, startPoint x: 424, startPoint y: 263, endPoint x: 300, endPoint y: 270, distance: 124.7
click at [300, 270] on div "Course Modules Module # units Introduction (6) Progressive Overload Theory (8) …" at bounding box center [427, 174] width 270 height 297
click at [294, 274] on div at bounding box center [294, 274] width 0 height 0
click at [496, 260] on h4 "()" at bounding box center [514, 265] width 45 height 14
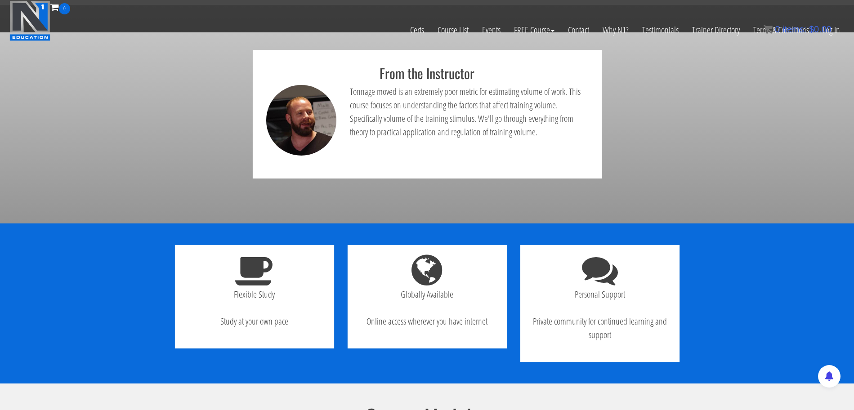
scroll to position [421, 0]
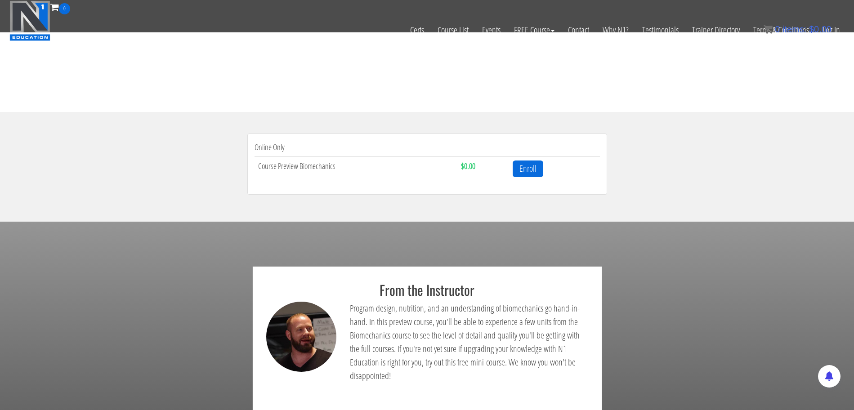
scroll to position [200, 0]
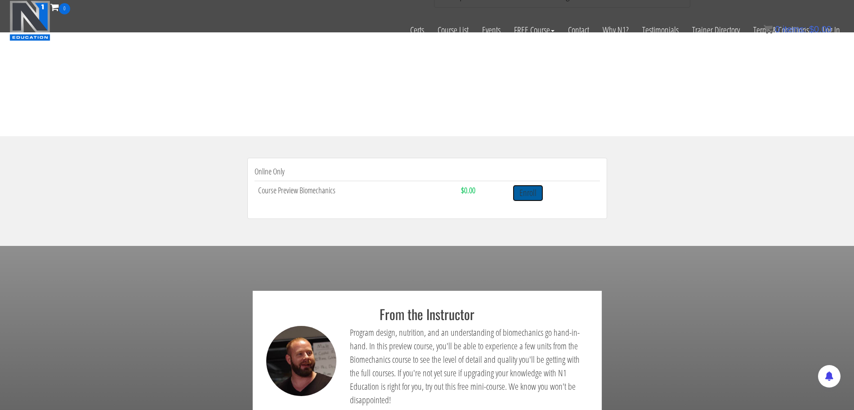
click at [532, 191] on link "Enroll" at bounding box center [527, 193] width 31 height 17
click at [530, 199] on link "Enroll" at bounding box center [527, 193] width 31 height 17
click at [845, 32] on link "Log In" at bounding box center [830, 29] width 31 height 31
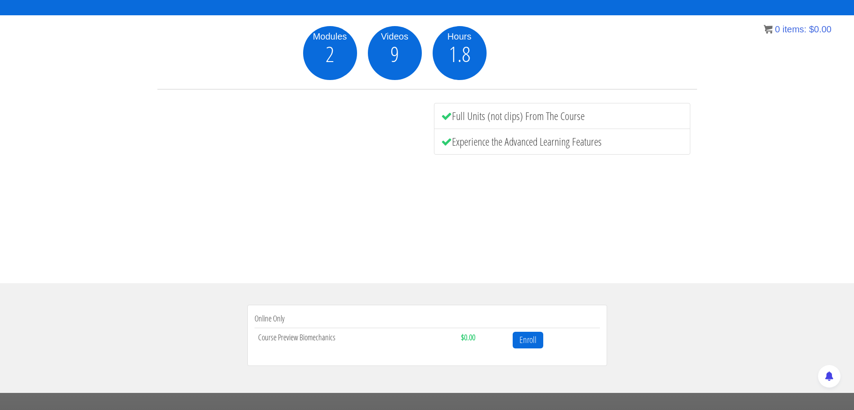
scroll to position [120, 0]
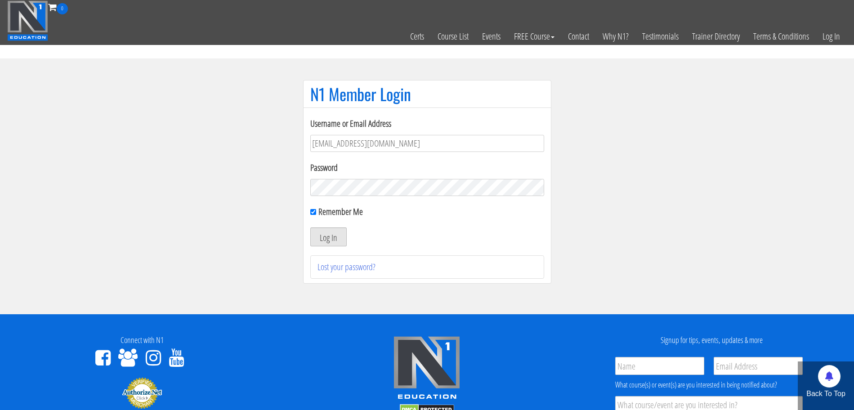
click at [329, 231] on button "Log In" at bounding box center [328, 236] width 36 height 19
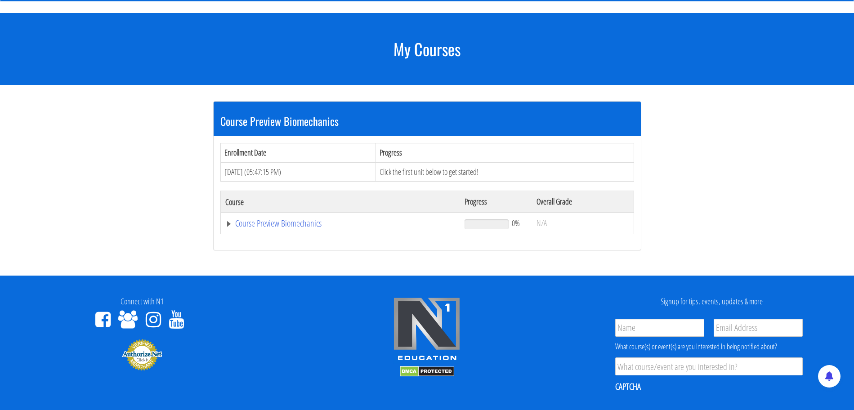
scroll to position [94, 0]
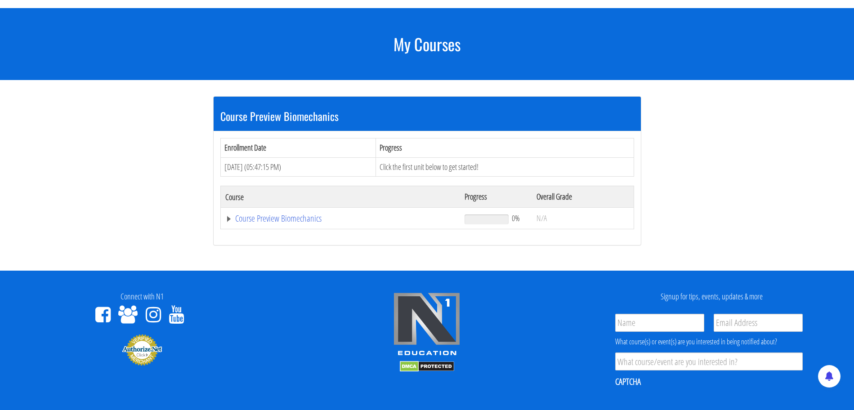
click at [222, 218] on td "Course Preview Biomechanics" at bounding box center [340, 219] width 240 height 22
click at [232, 218] on link "Course Preview Biomechanics" at bounding box center [340, 218] width 231 height 9
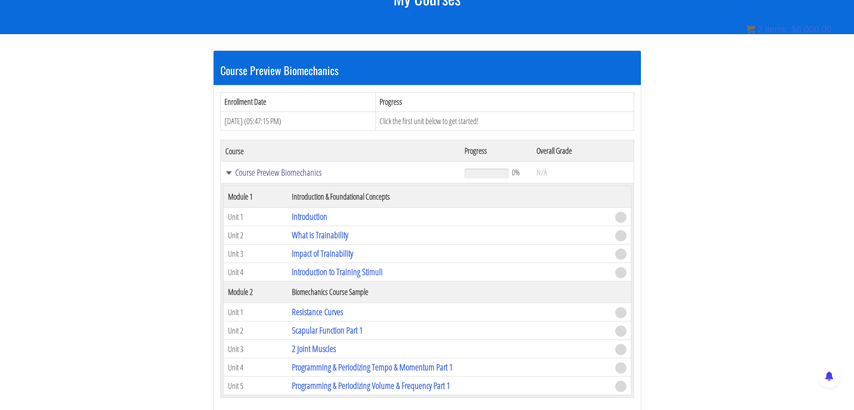
scroll to position [141, 0]
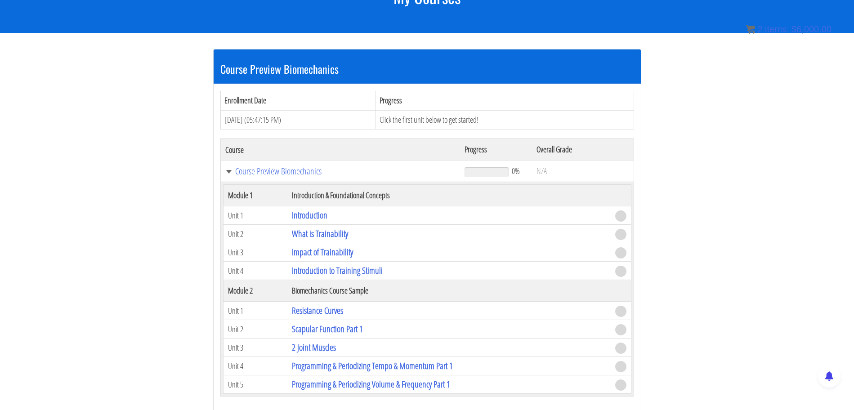
drag, startPoint x: 509, startPoint y: 121, endPoint x: 398, endPoint y: 119, distance: 111.1
click at [398, 119] on td "Click the first unit below to get started!" at bounding box center [505, 119] width 258 height 19
drag, startPoint x: 400, startPoint y: 110, endPoint x: 400, endPoint y: 102, distance: 8.1
click at [392, 102] on div at bounding box center [392, 102] width 0 height 0
click at [546, 102] on th "Progress" at bounding box center [505, 100] width 258 height 19
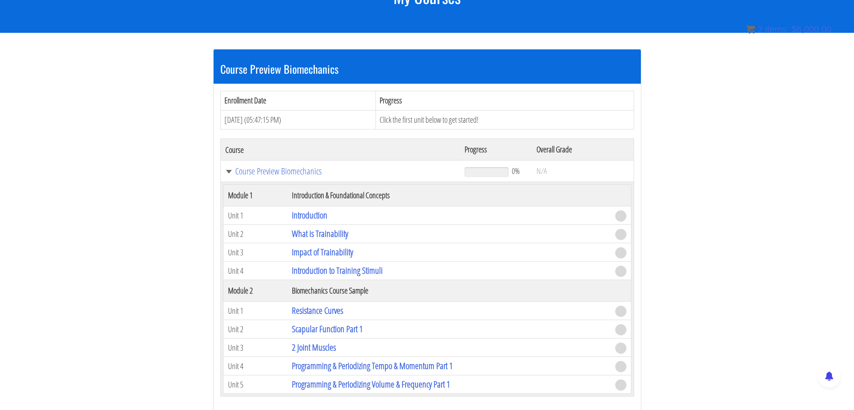
click at [479, 119] on td "Click the first unit below to get started!" at bounding box center [505, 119] width 258 height 19
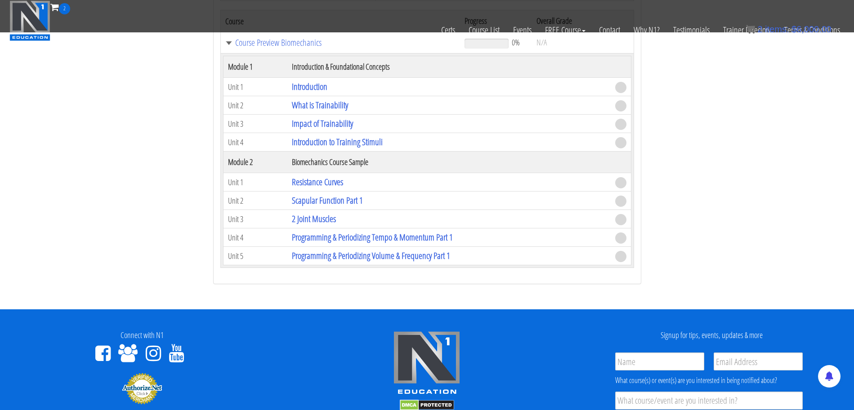
scroll to position [210, 0]
